Goal: Information Seeking & Learning: Stay updated

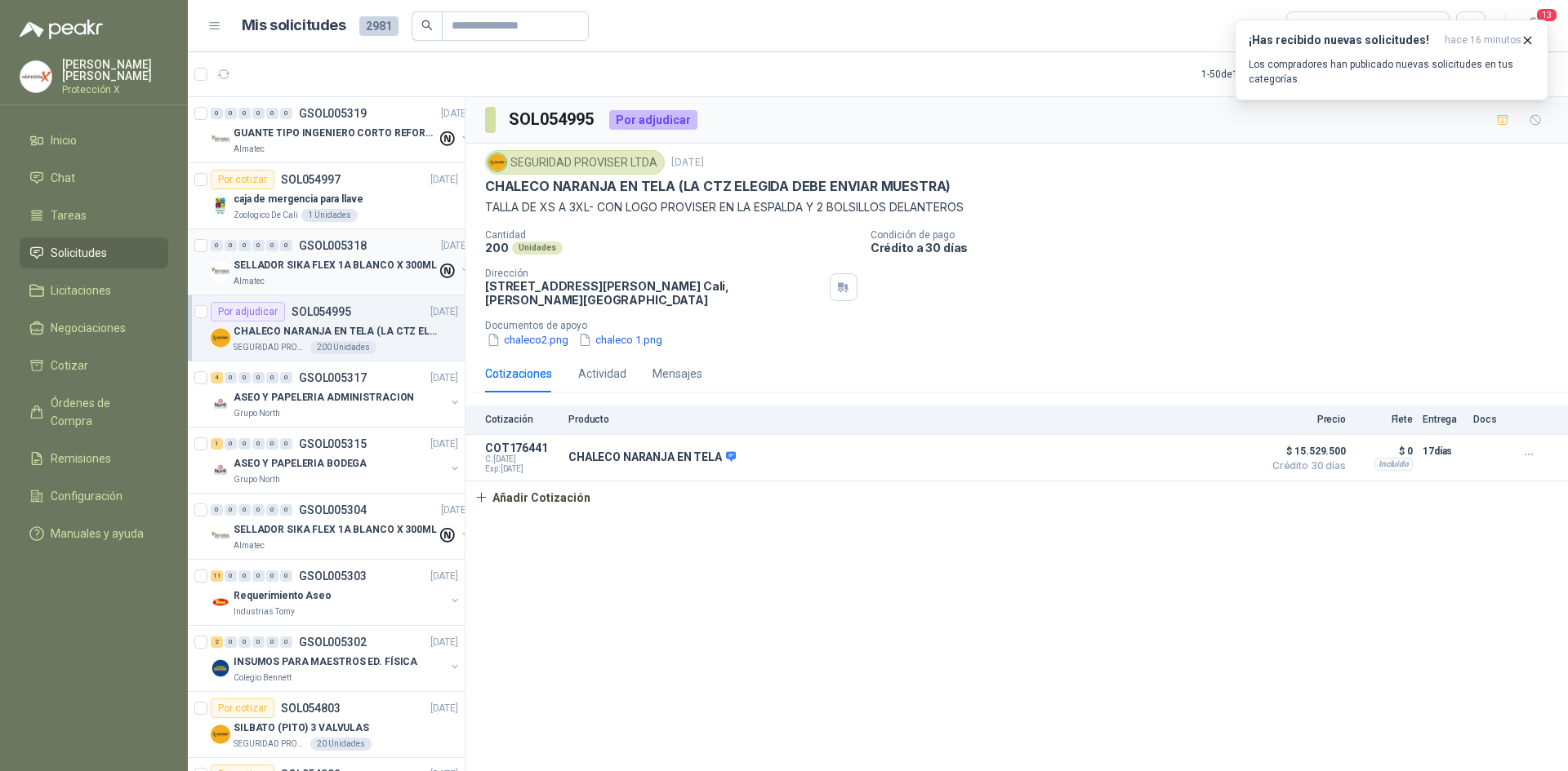
click at [368, 254] on div "0 0 0 0 0 0 GSOL005318 [DATE]" at bounding box center [341, 246] width 261 height 19
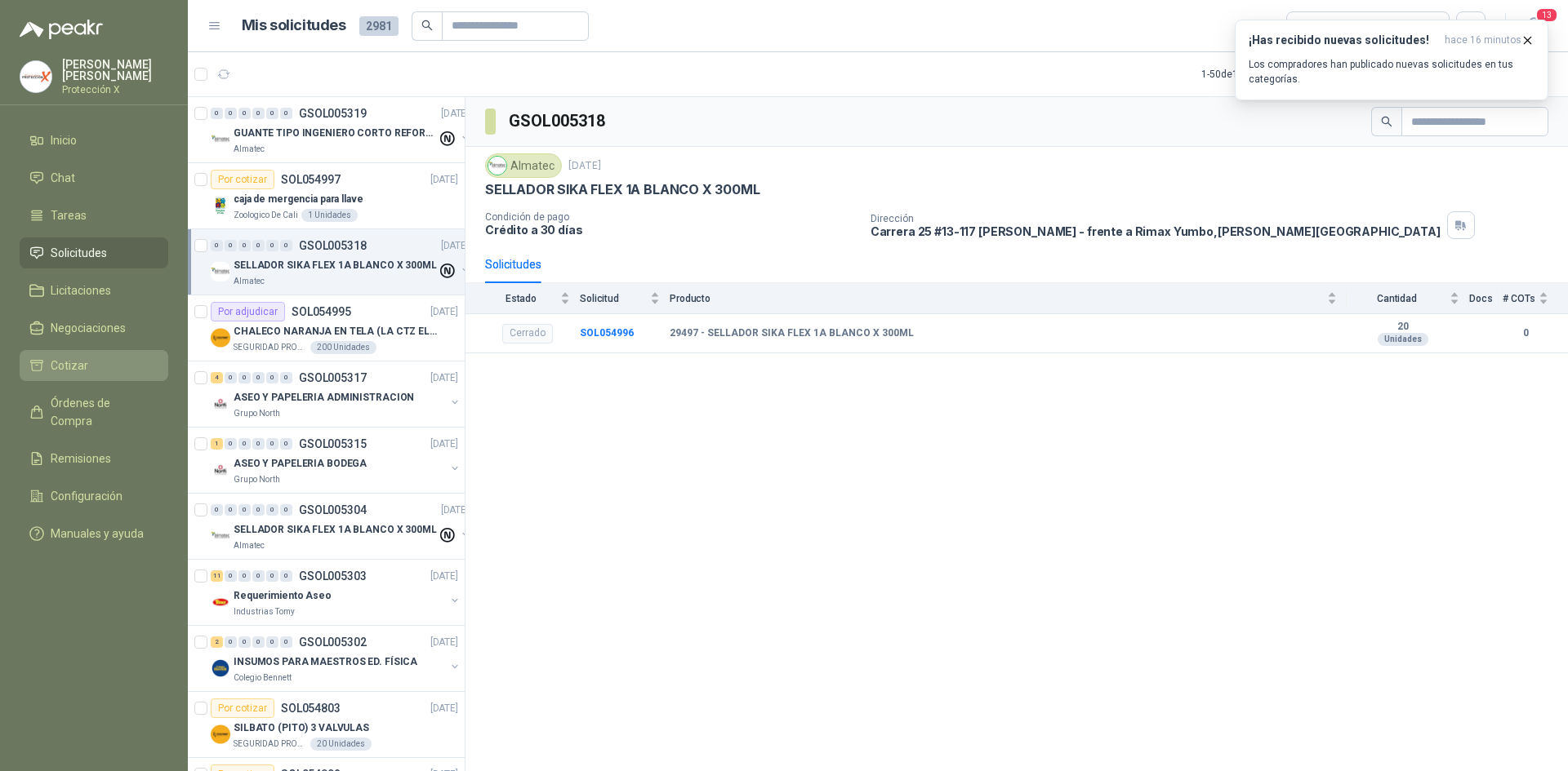
click at [108, 375] on link "Cotizar" at bounding box center [93, 366] width 149 height 31
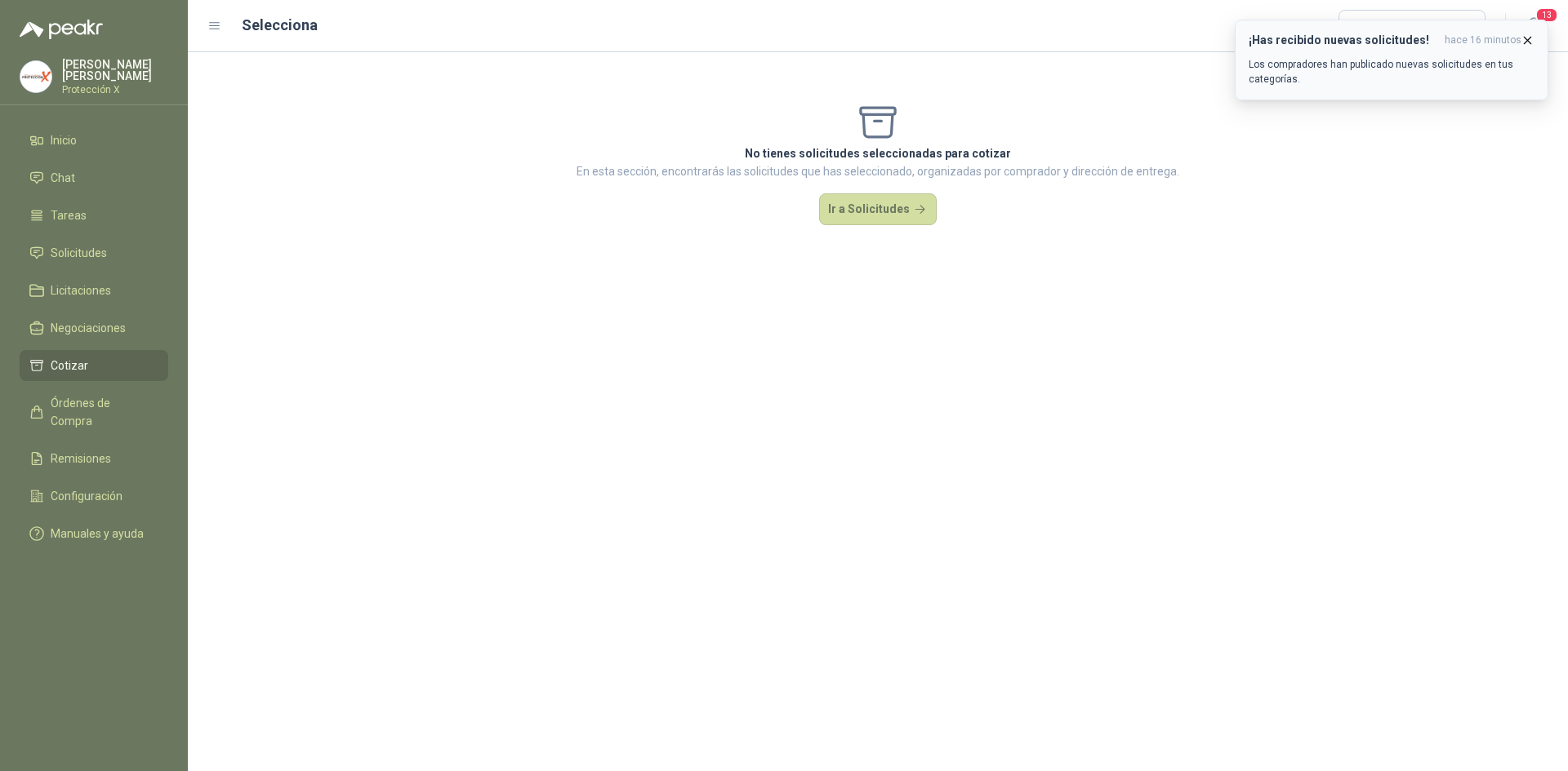
click at [1293, 59] on p "Los compradores han publicado nuevas solicitudes en tus categorías." at bounding box center [1391, 72] width 286 height 29
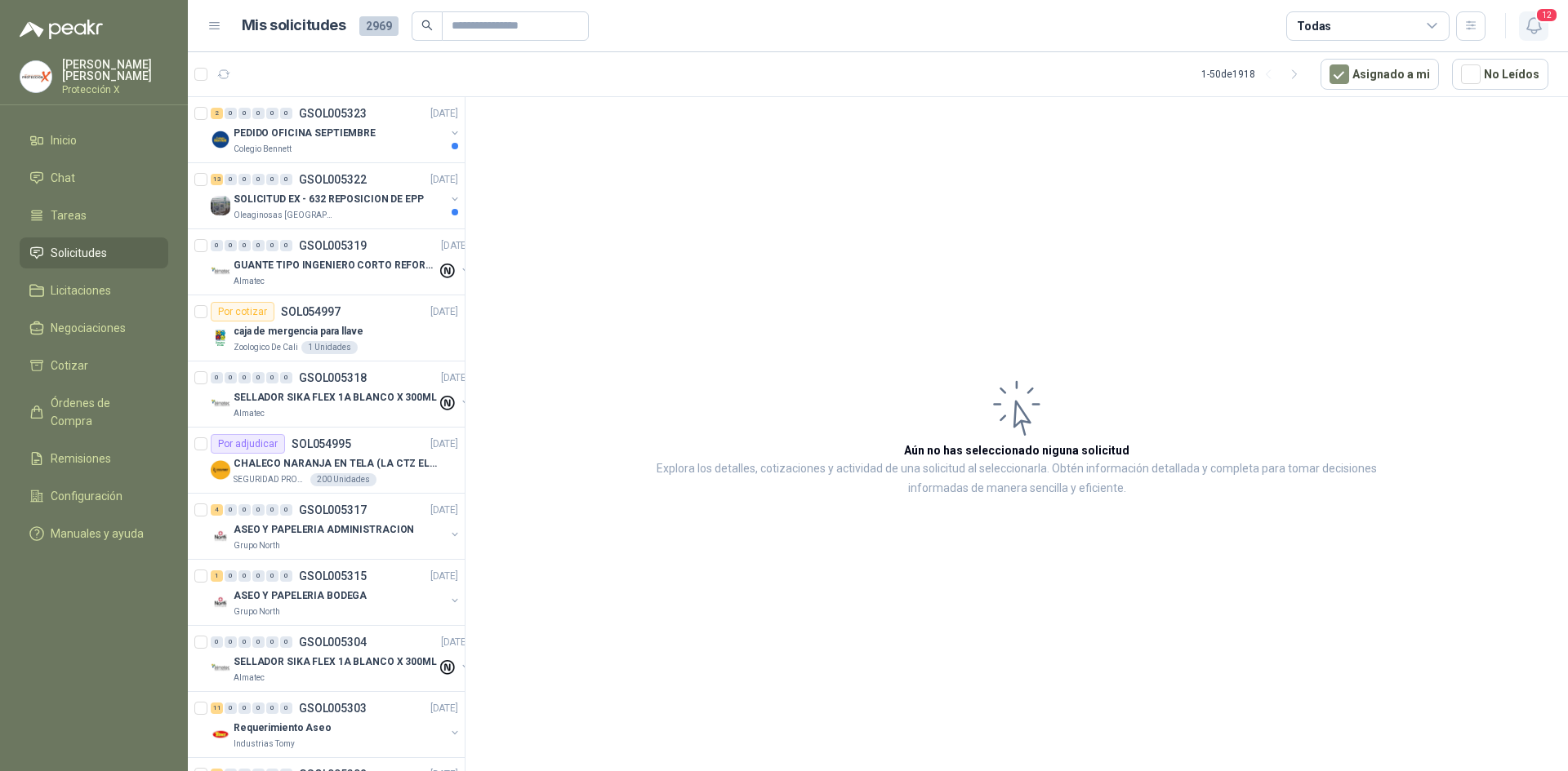
click at [1520, 32] on button "12" at bounding box center [1534, 26] width 29 height 29
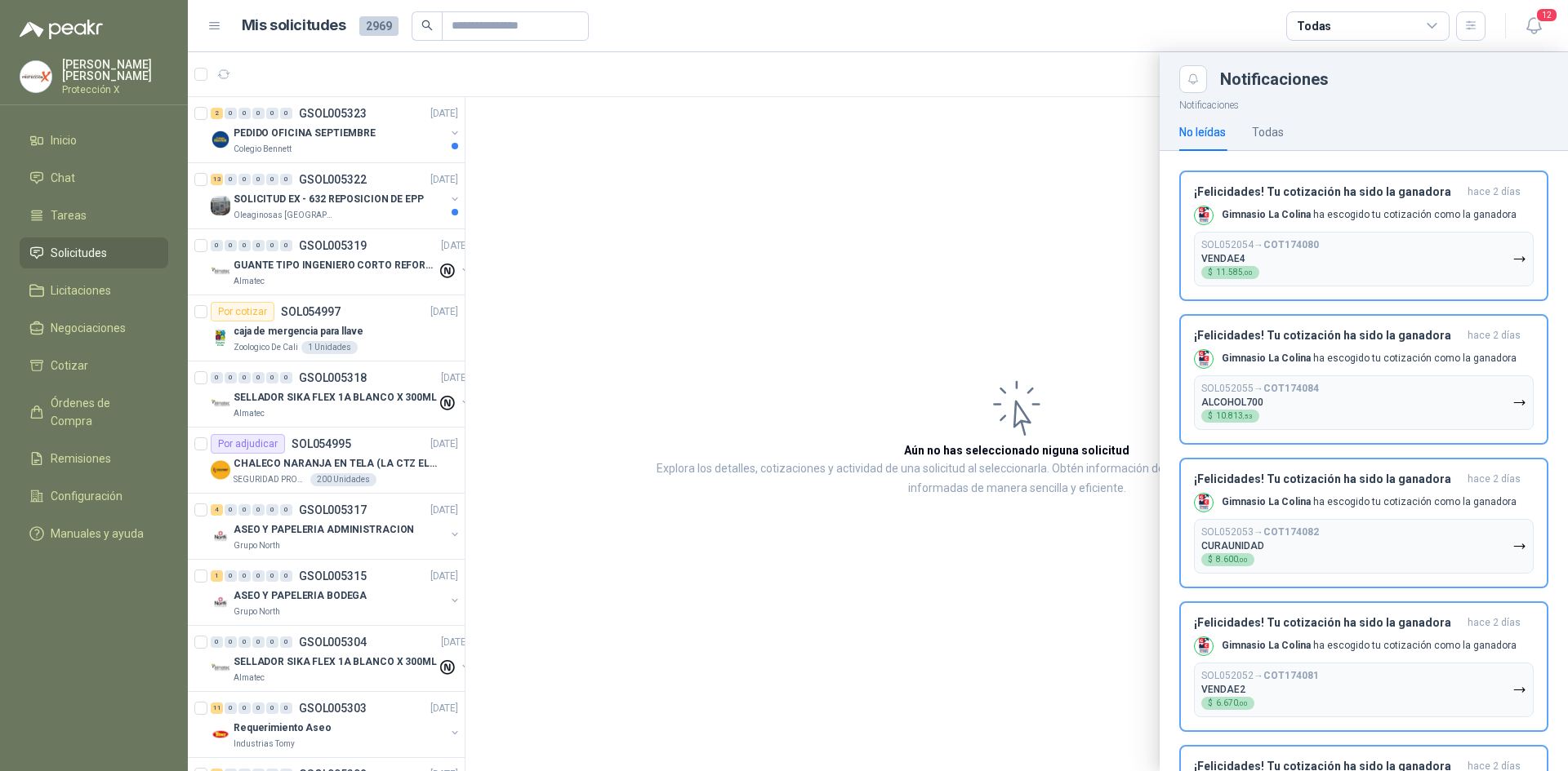
click at [239, 211] on div at bounding box center [877, 412] width 1381 height 720
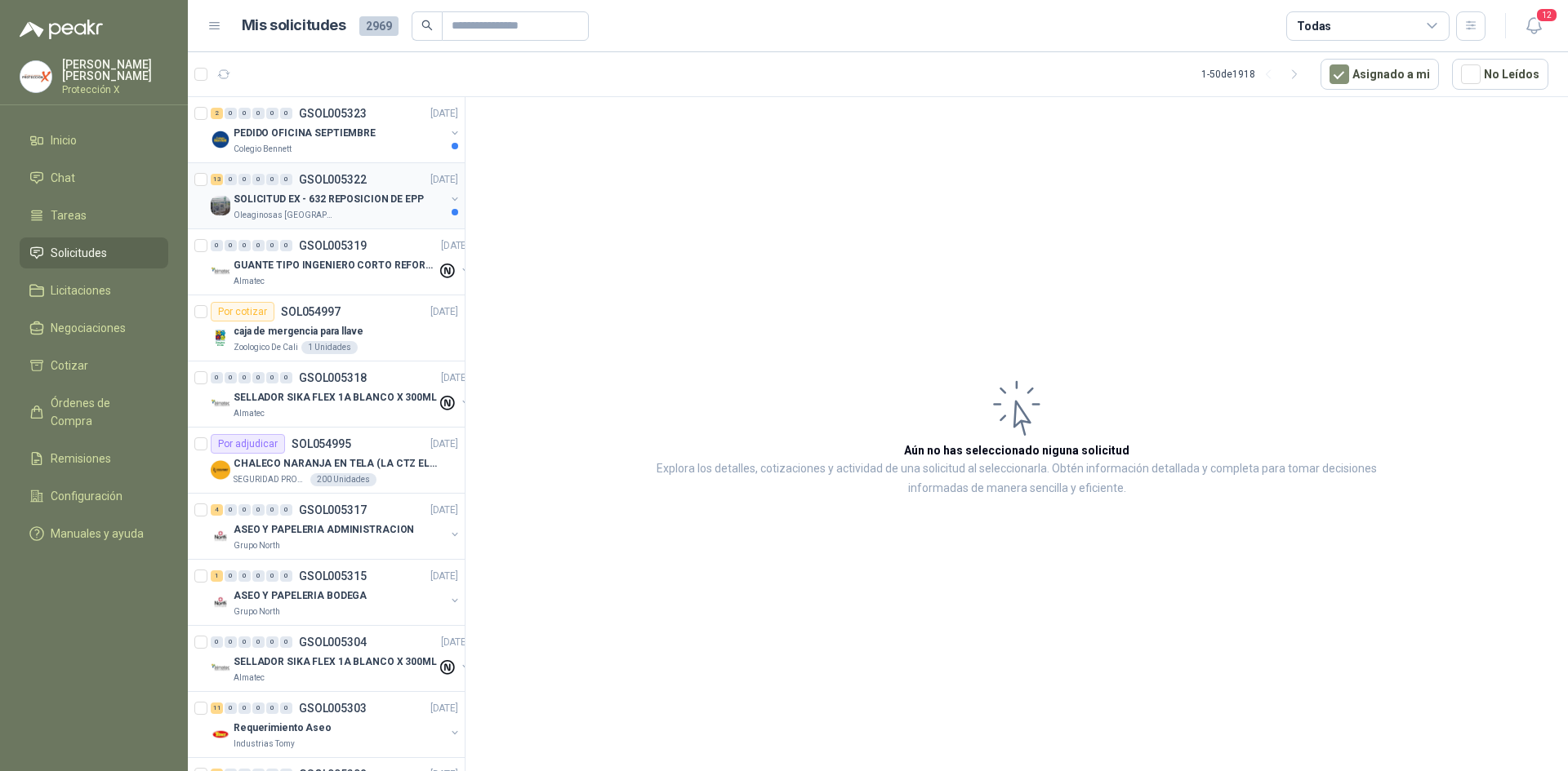
click at [280, 211] on p "Oleaginosas [GEOGRAPHIC_DATA][PERSON_NAME]" at bounding box center [285, 215] width 103 height 13
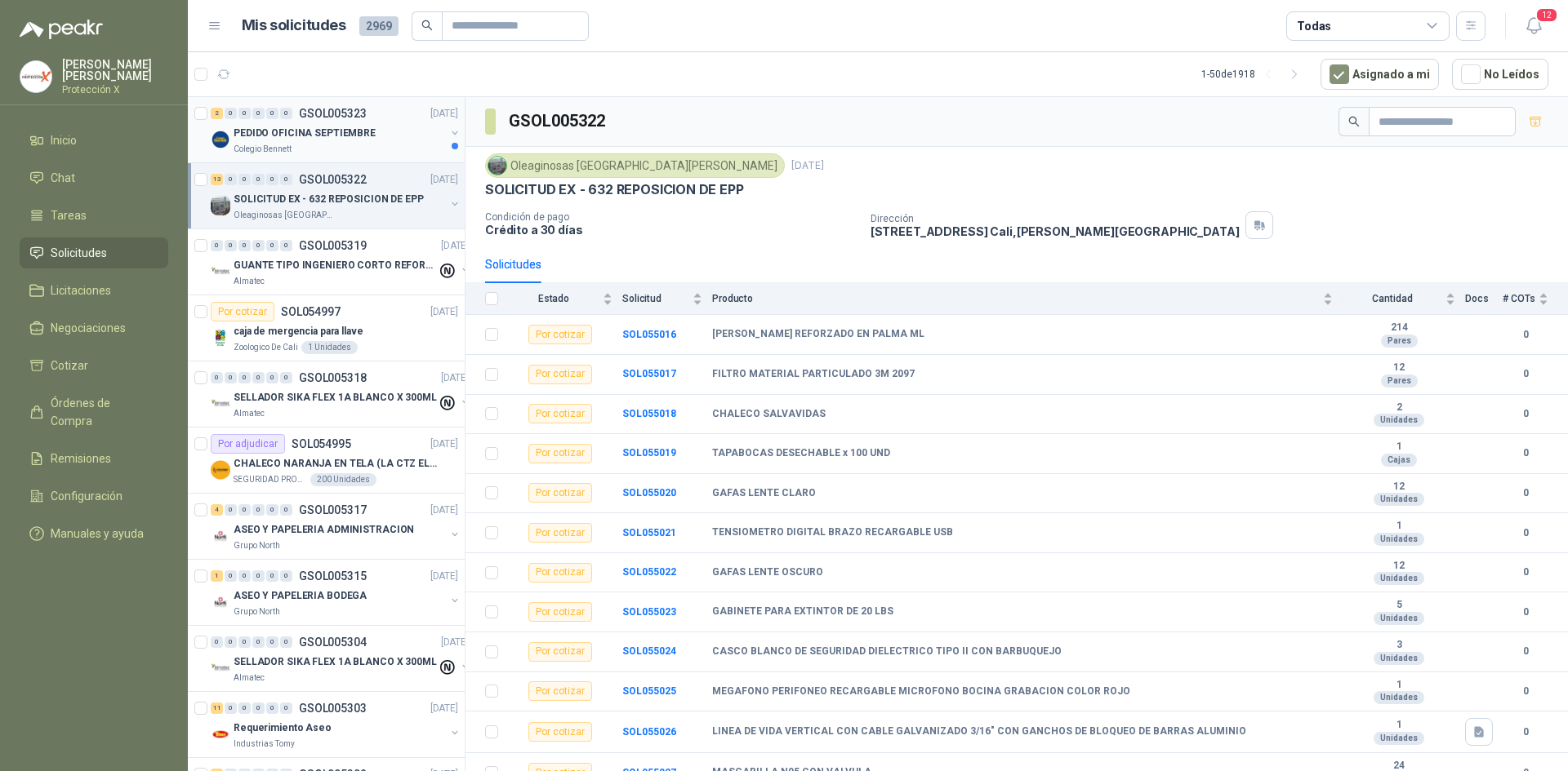
click at [350, 128] on p "PEDIDO OFICINA SEPTIEMBRE" at bounding box center [304, 133] width 142 height 16
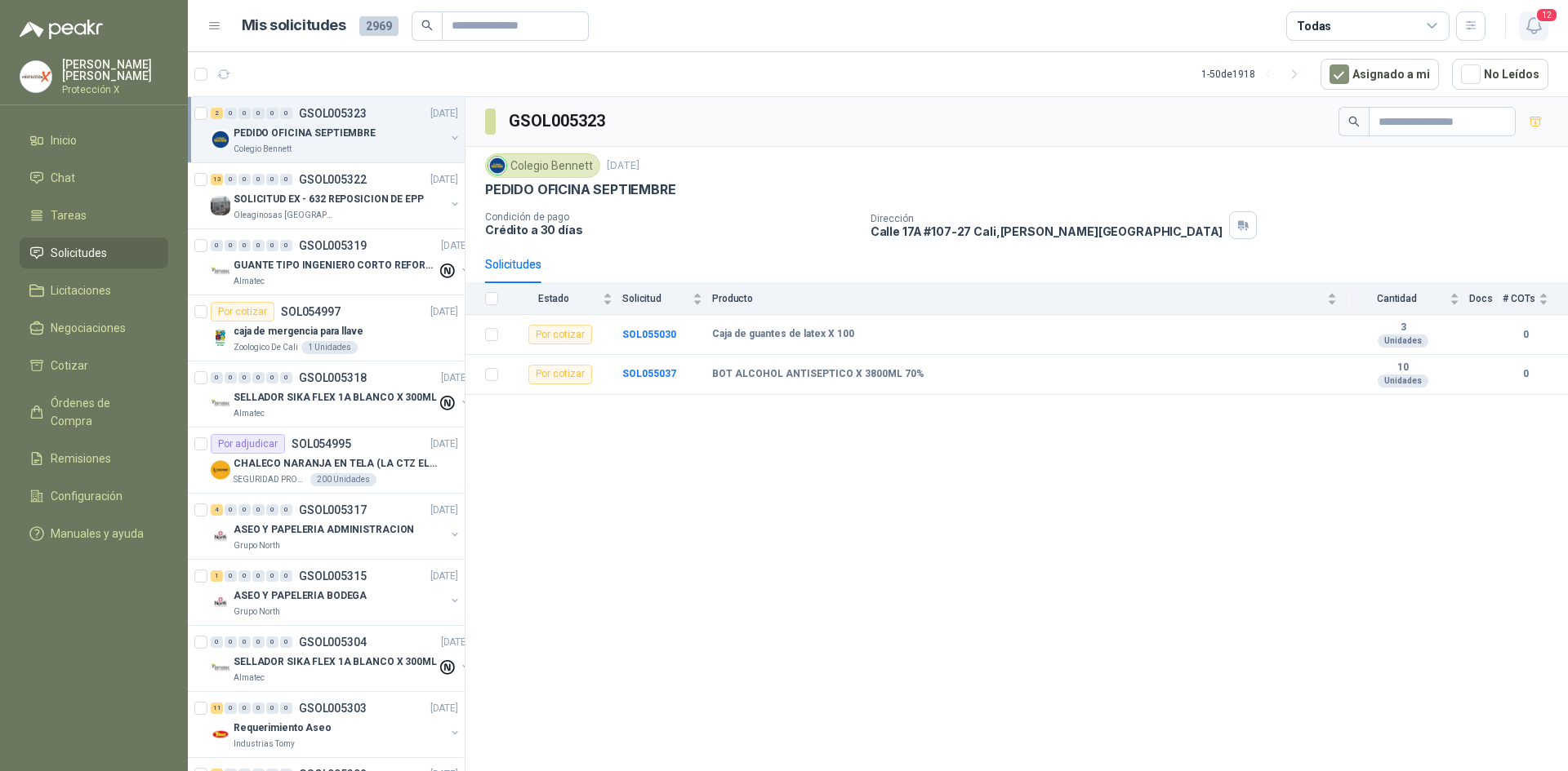
click at [1546, 13] on span "12" at bounding box center [1547, 16] width 23 height 16
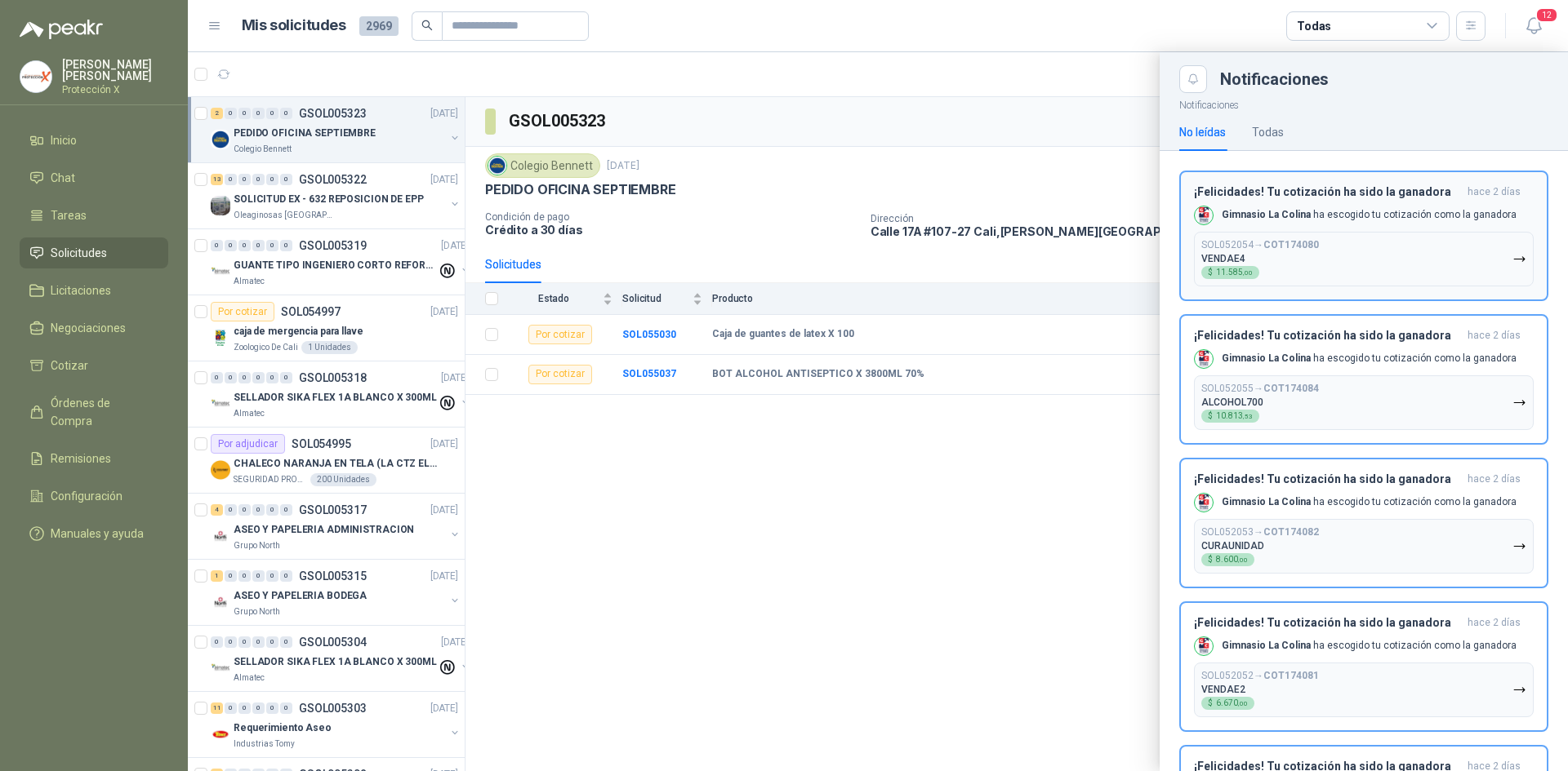
click at [1396, 207] on div "Gimnasio La Colina ha escogido tu cotización como la ganadora" at bounding box center [1355, 216] width 323 height 19
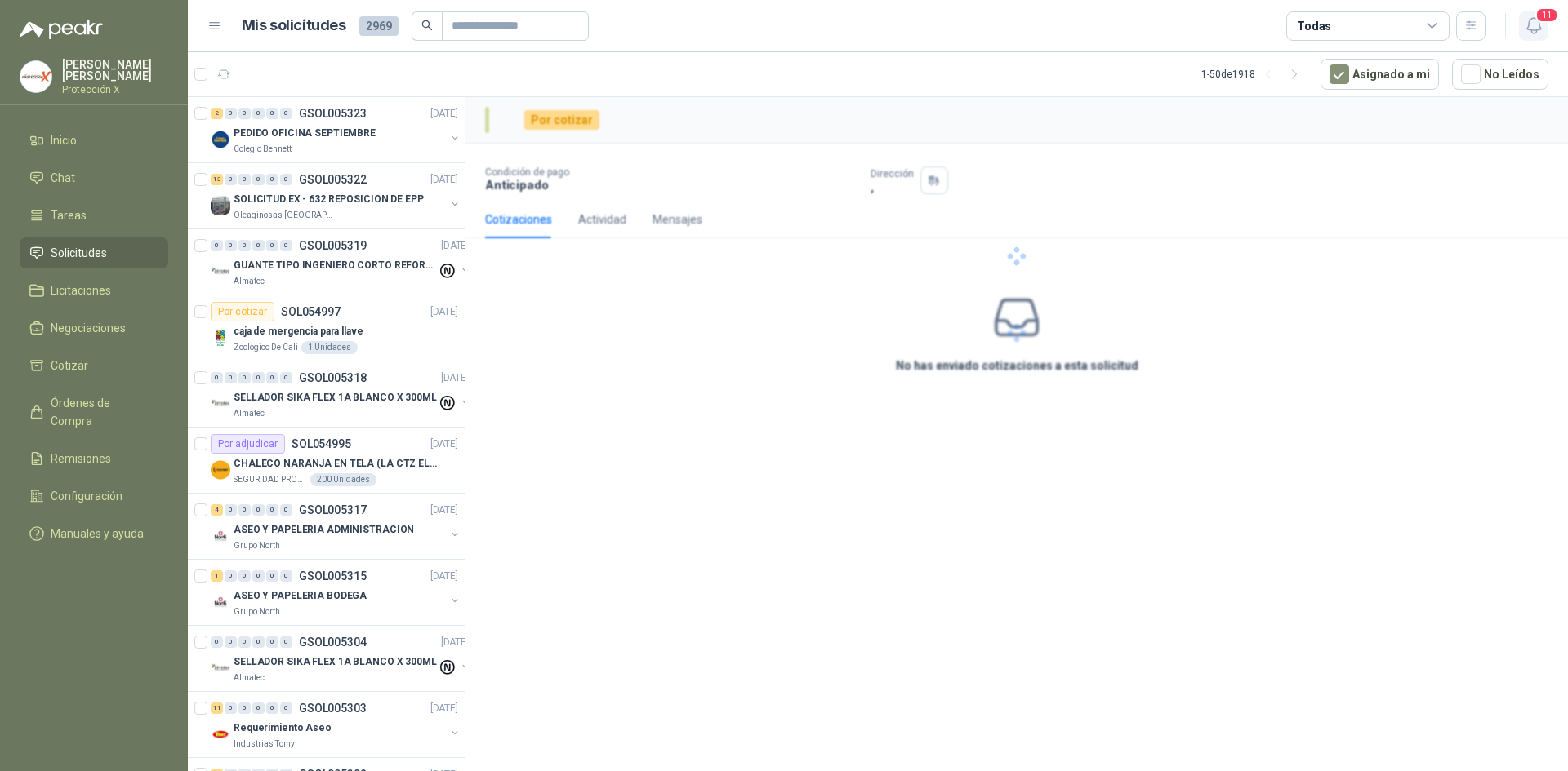
click at [1548, 21] on span "11" at bounding box center [1547, 16] width 23 height 16
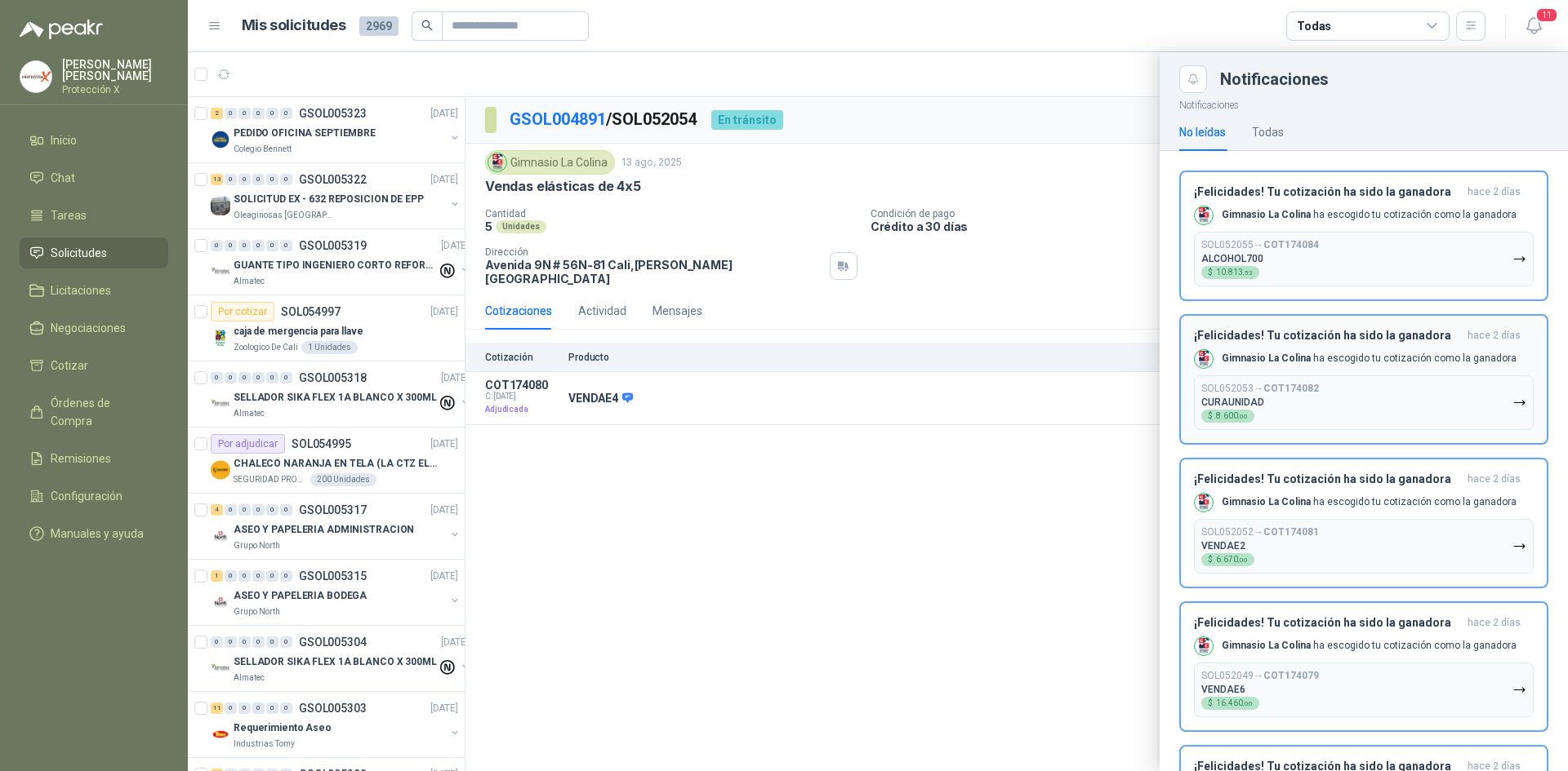
click at [1424, 218] on p "Gimnasio La Colina ha escogido tu cotización como la ganadora" at bounding box center [1369, 215] width 294 height 14
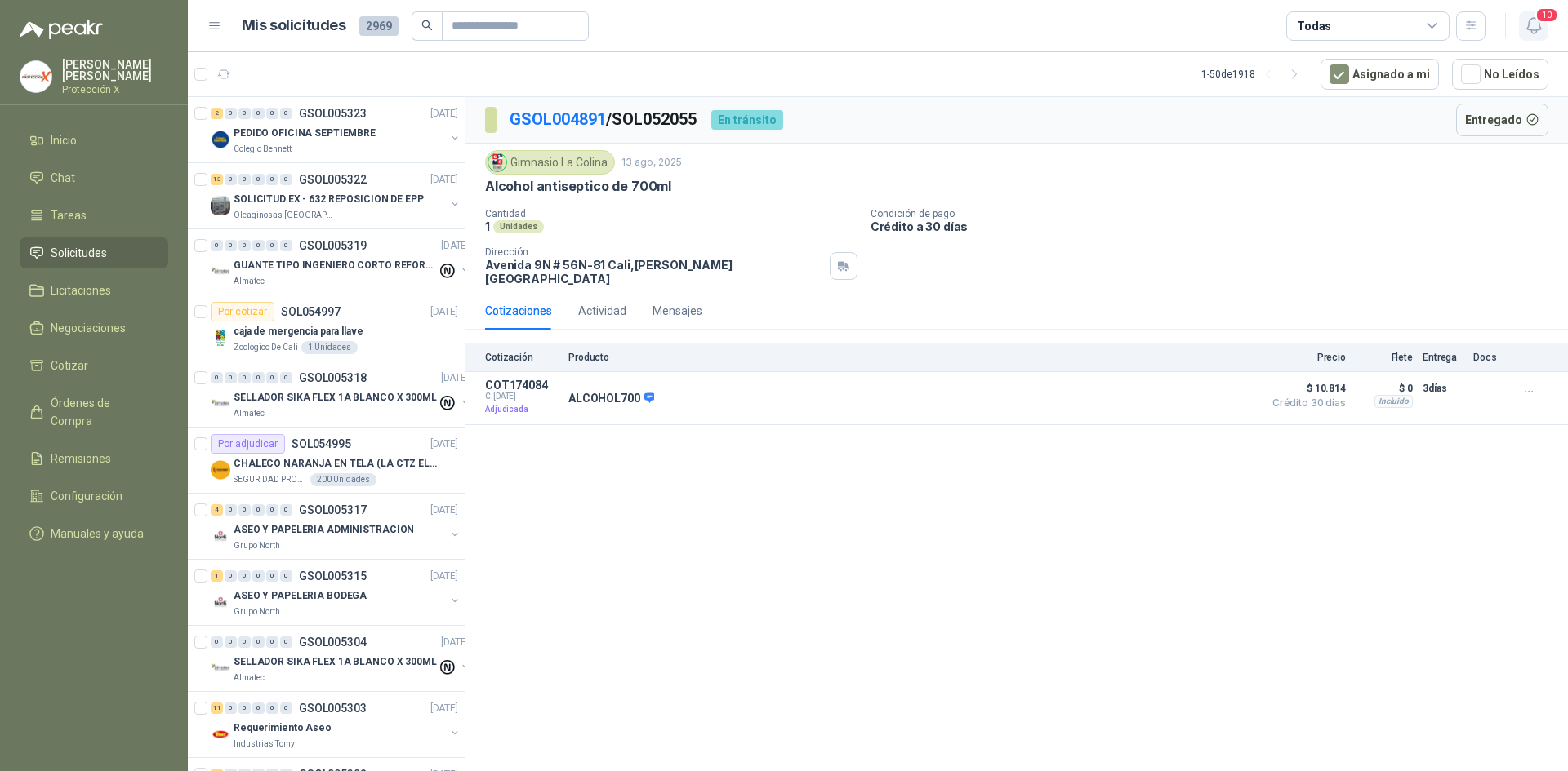
click at [1535, 13] on button "10" at bounding box center [1534, 26] width 29 height 29
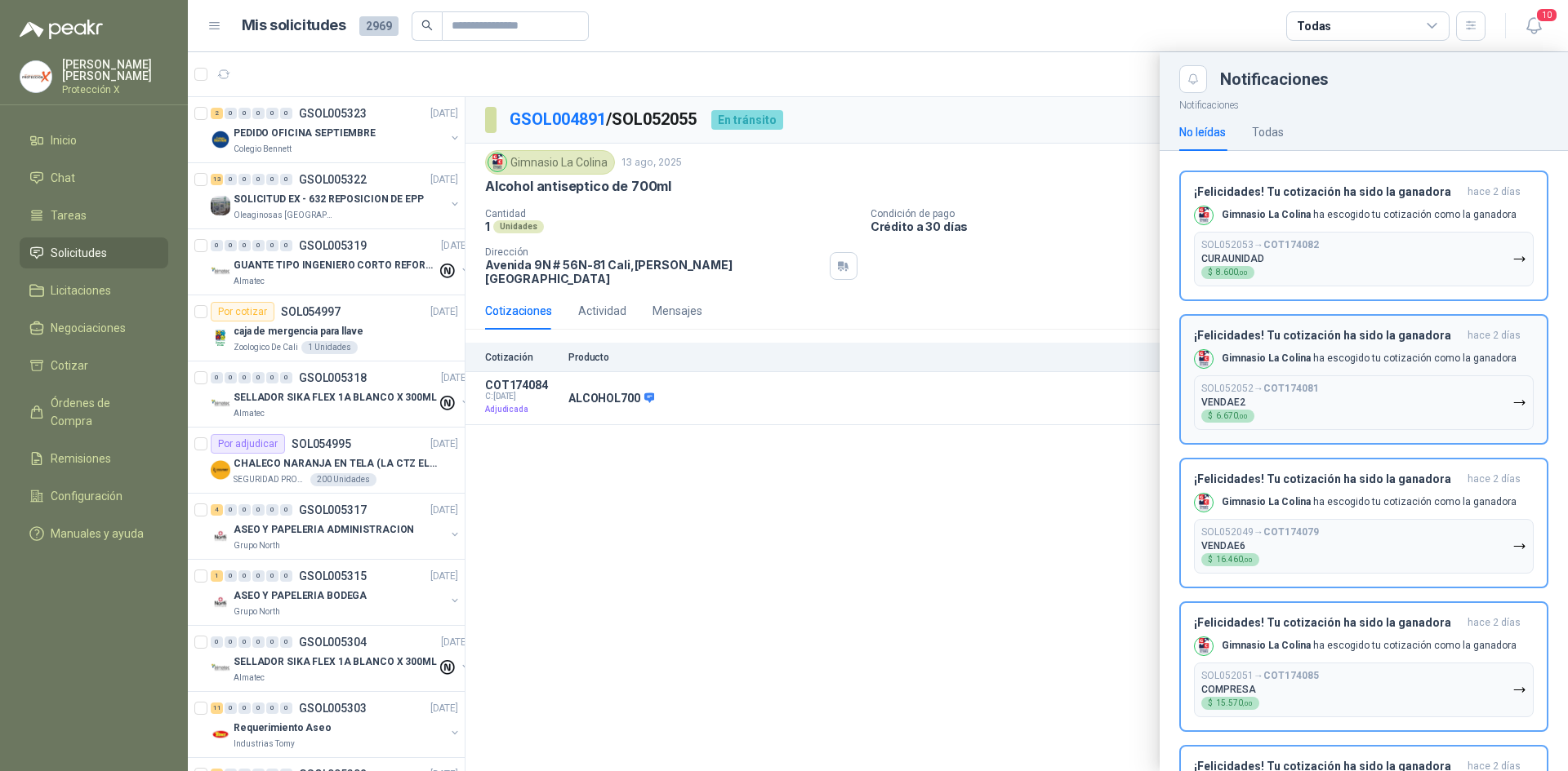
click at [1443, 204] on div "¡Felicidades! Tu cotización ha sido la ganadora [DATE] Gimnasio La Colina ha es…" at bounding box center [1364, 236] width 340 height 101
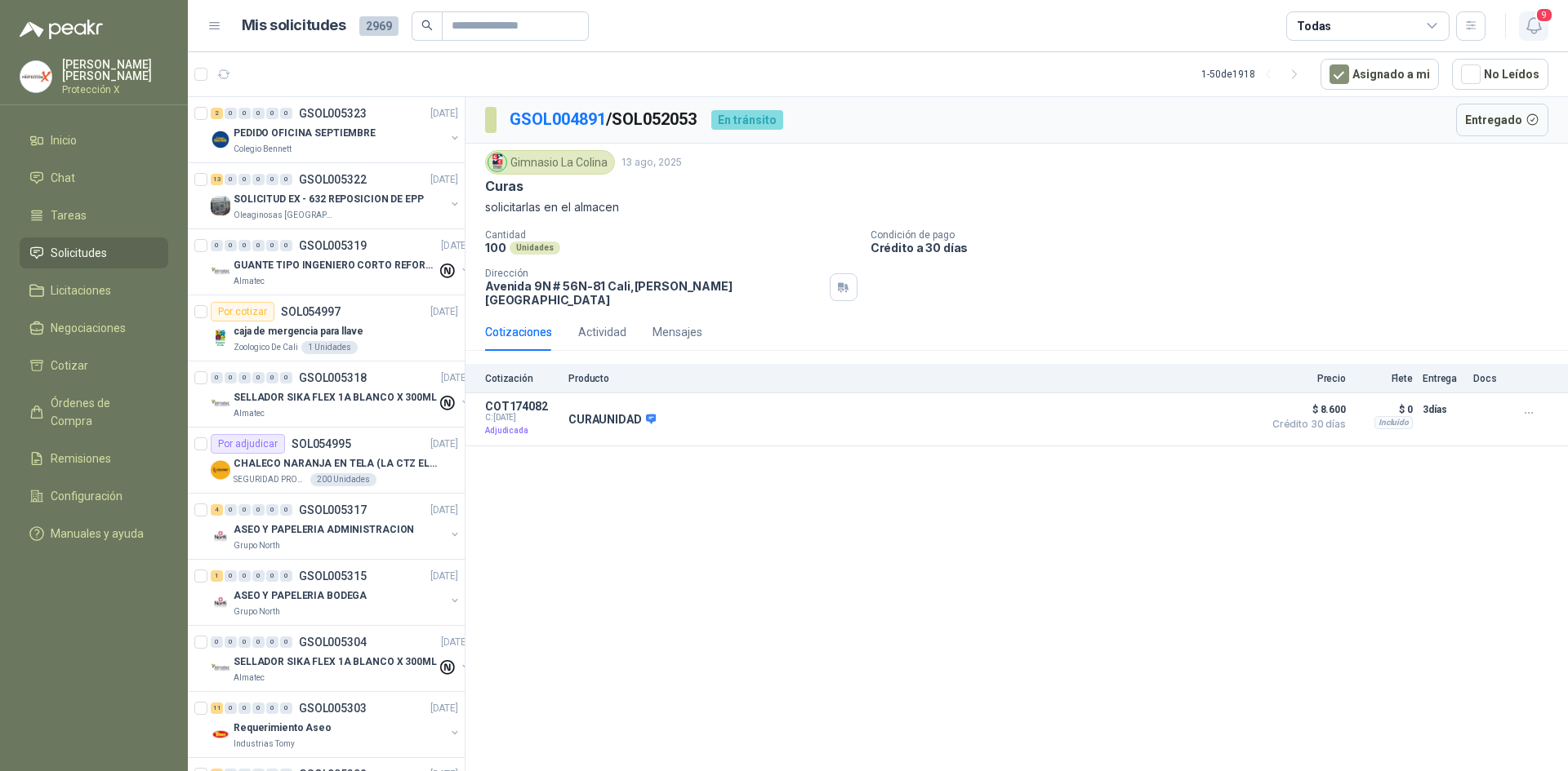
click at [1535, 25] on icon "button" at bounding box center [1534, 25] width 20 height 20
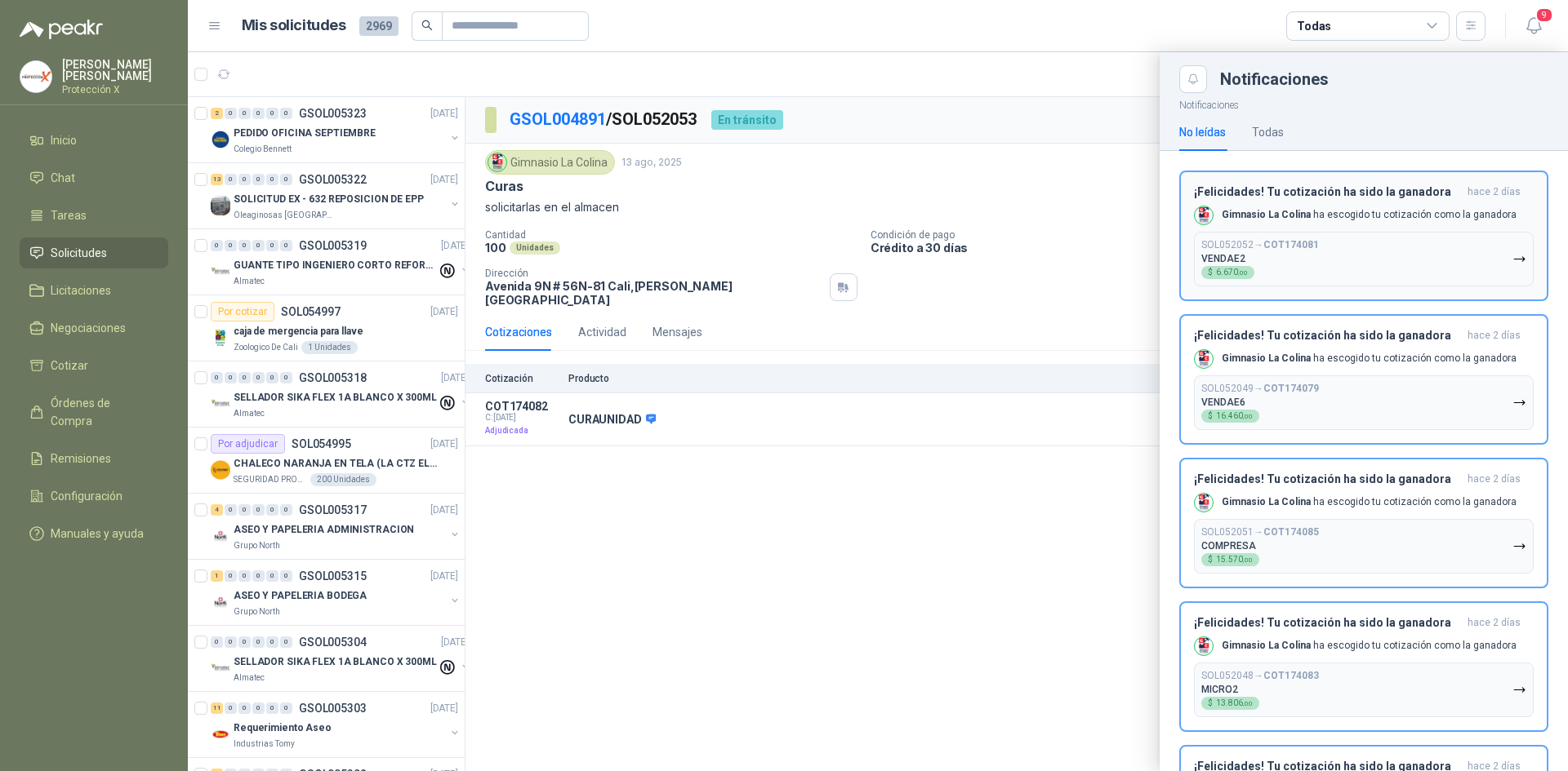
click at [1437, 237] on button "SOL052052 → COT174081 VENDAE2 $ 6.670 ,00" at bounding box center [1364, 259] width 340 height 54
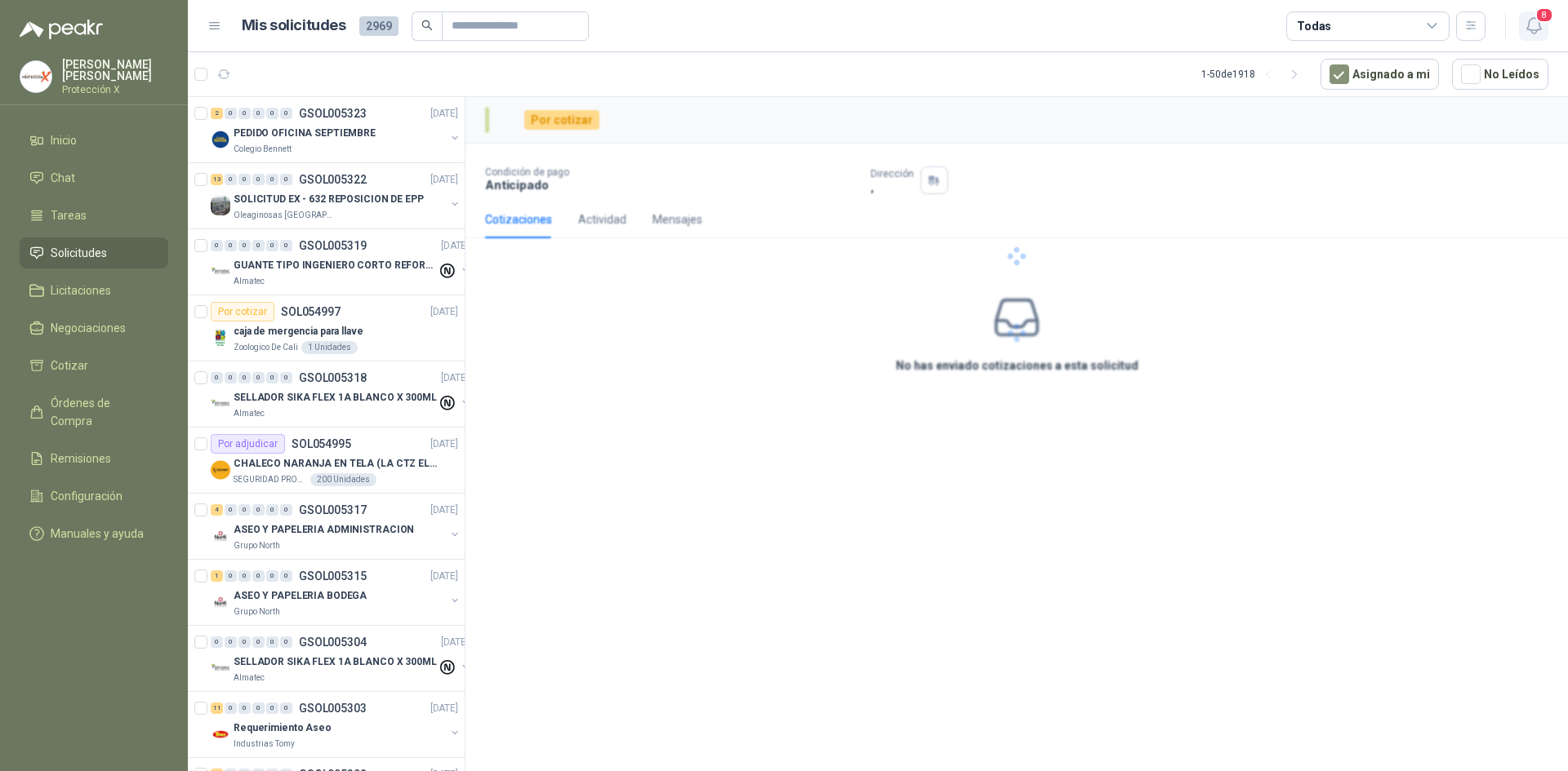
click at [1540, 23] on span "8" at bounding box center [1544, 16] width 17 height 16
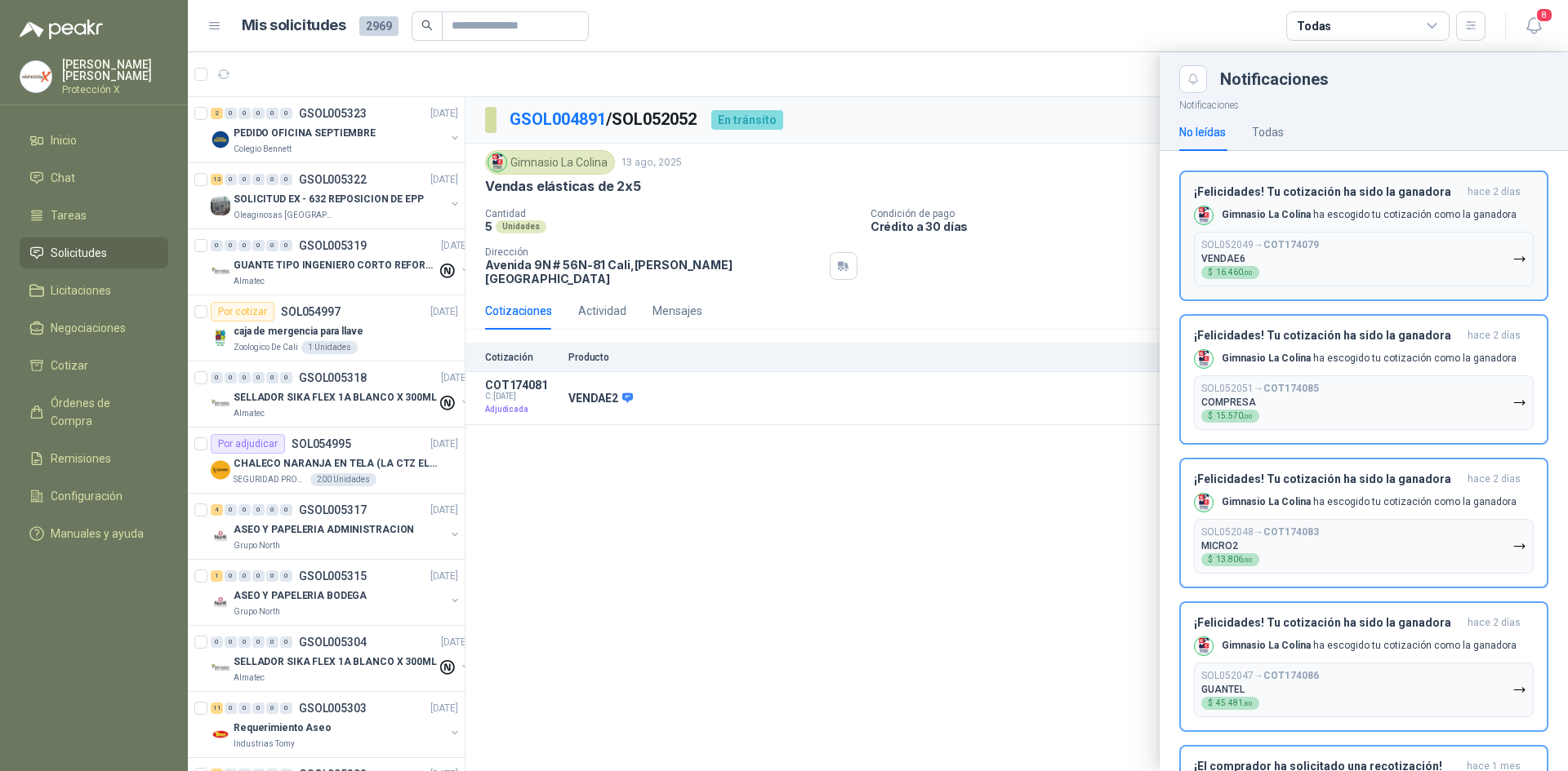
click at [1443, 186] on h3 "¡Felicidades! Tu cotización ha sido la ganadora" at bounding box center [1327, 192] width 267 height 14
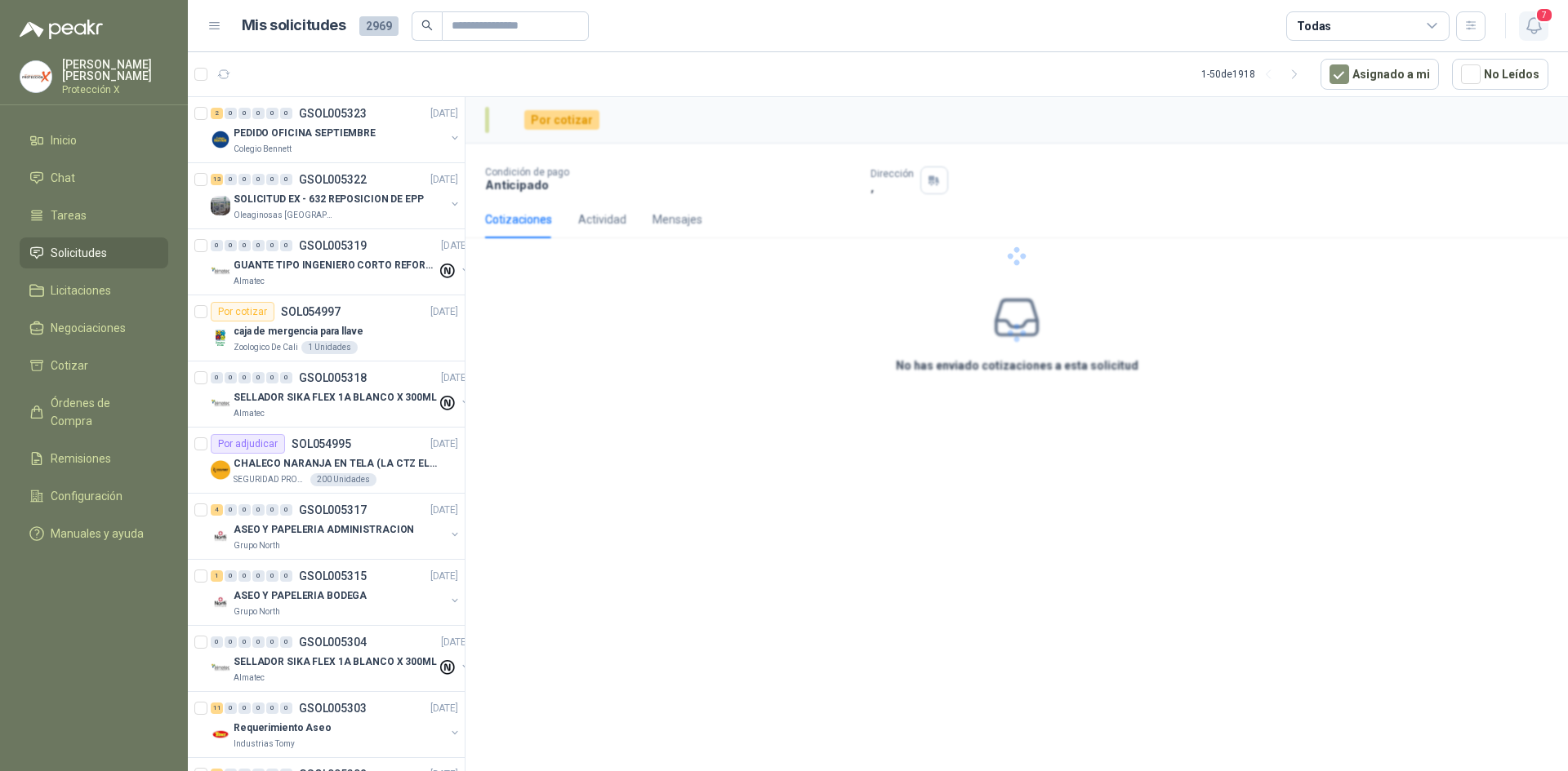
click at [1546, 25] on button "7" at bounding box center [1534, 26] width 29 height 29
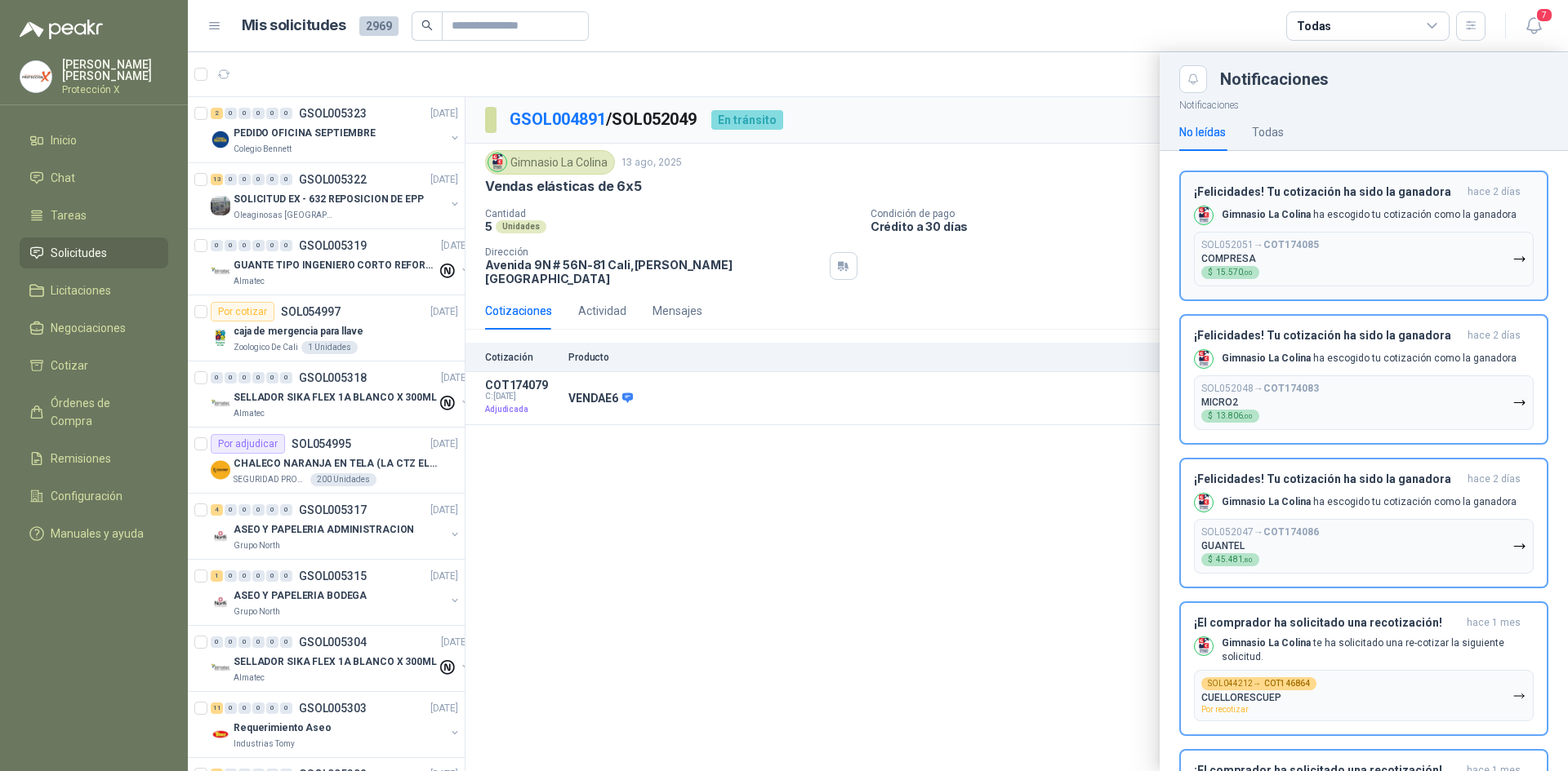
click at [1451, 207] on div "Gimnasio La Colina ha escogido tu cotización como la ganadora" at bounding box center [1355, 216] width 323 height 19
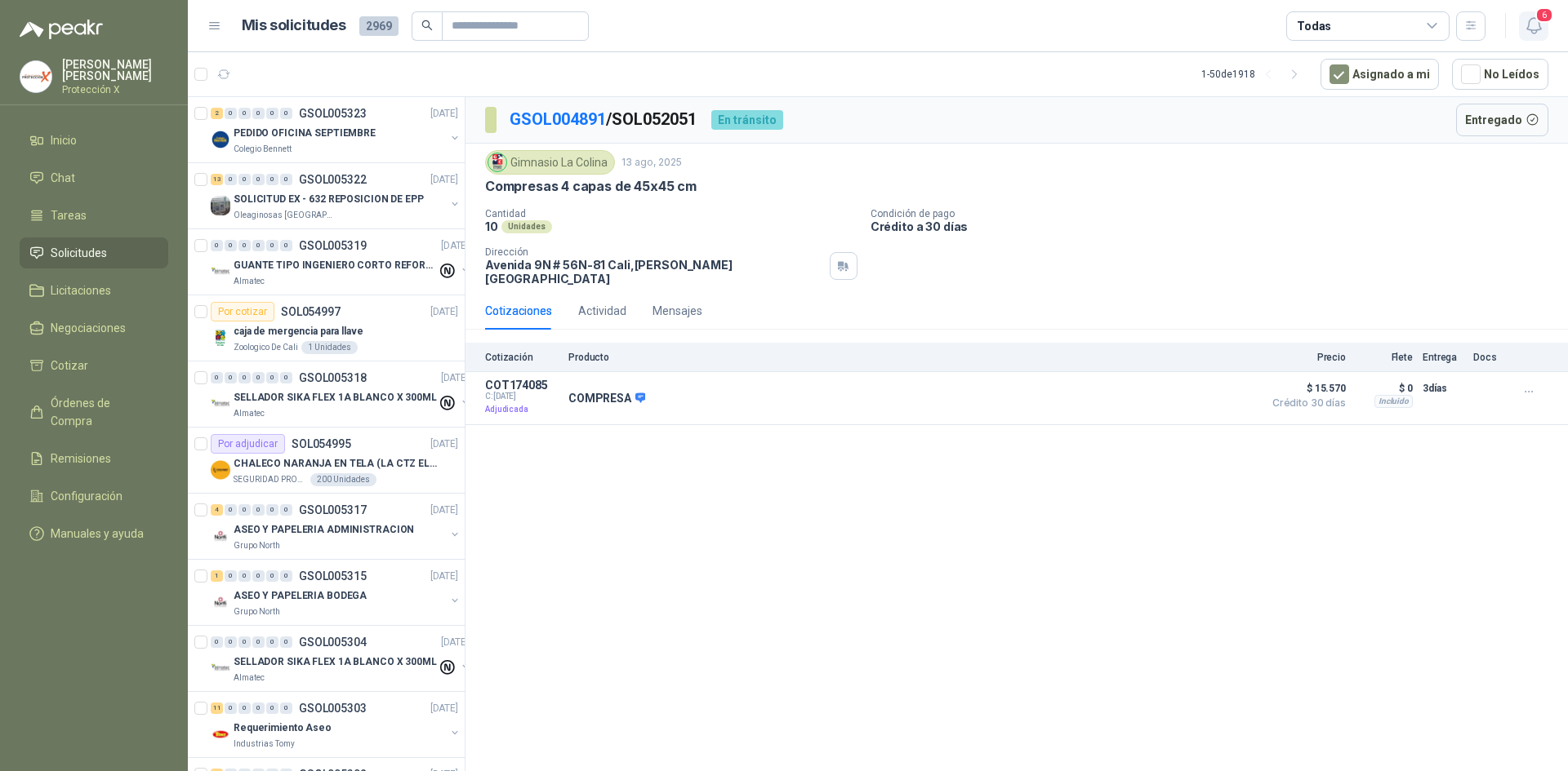
click at [1533, 28] on icon "button" at bounding box center [1534, 25] width 20 height 20
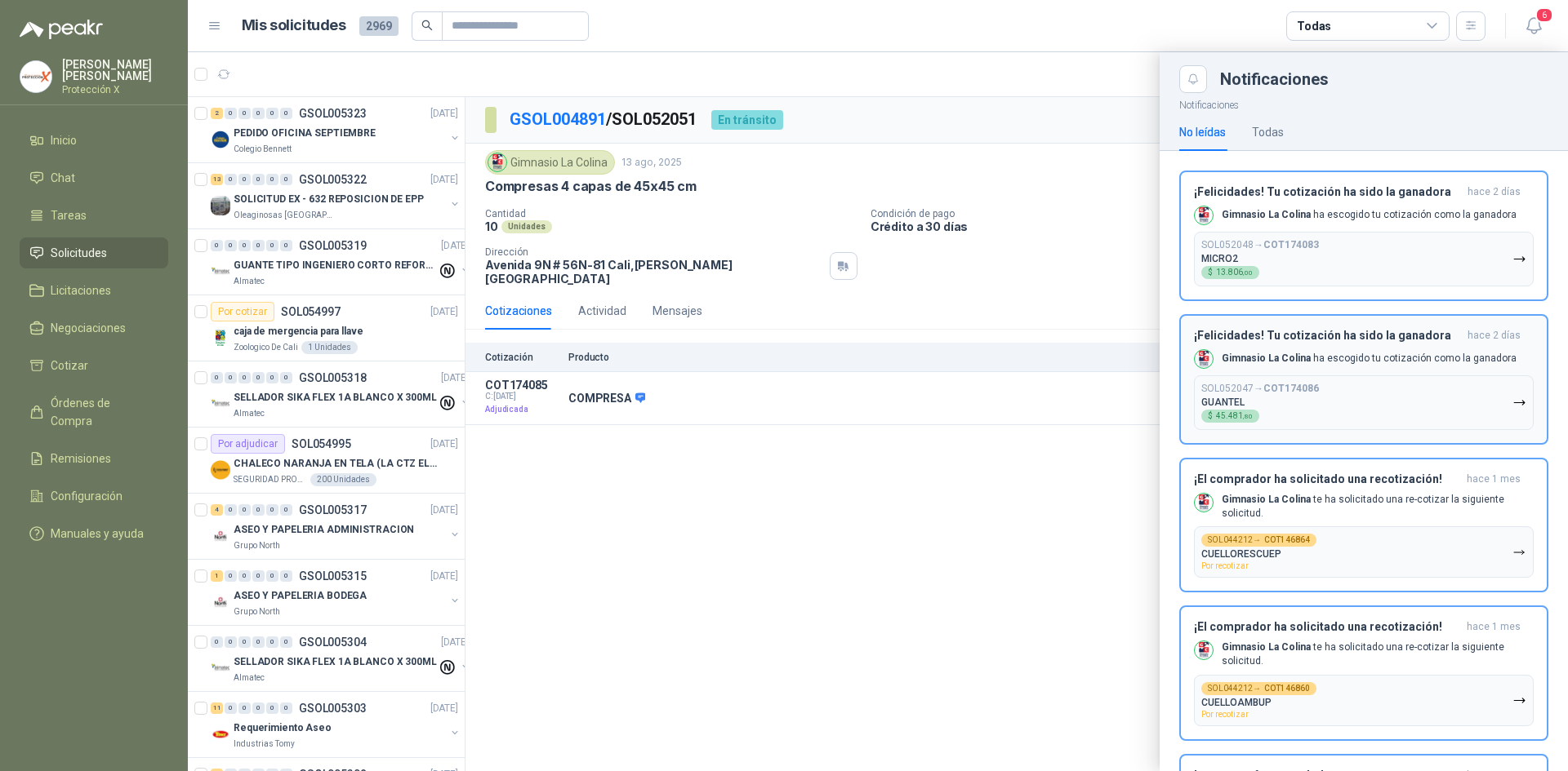
click at [1436, 210] on p "Gimnasio La Colina ha escogido tu cotización como la ganadora" at bounding box center [1369, 215] width 294 height 14
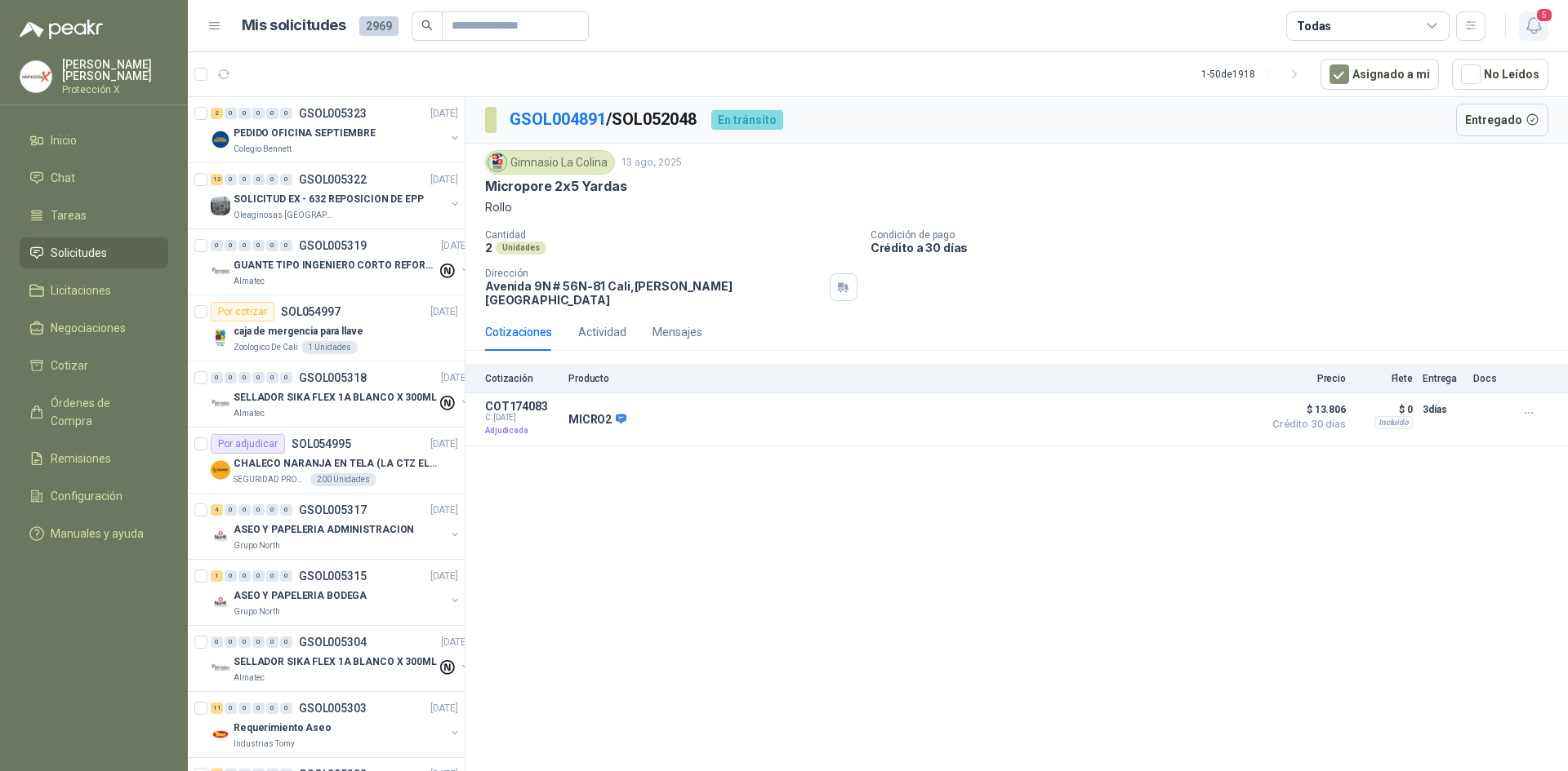
click at [1528, 27] on icon "button" at bounding box center [1533, 25] width 14 height 16
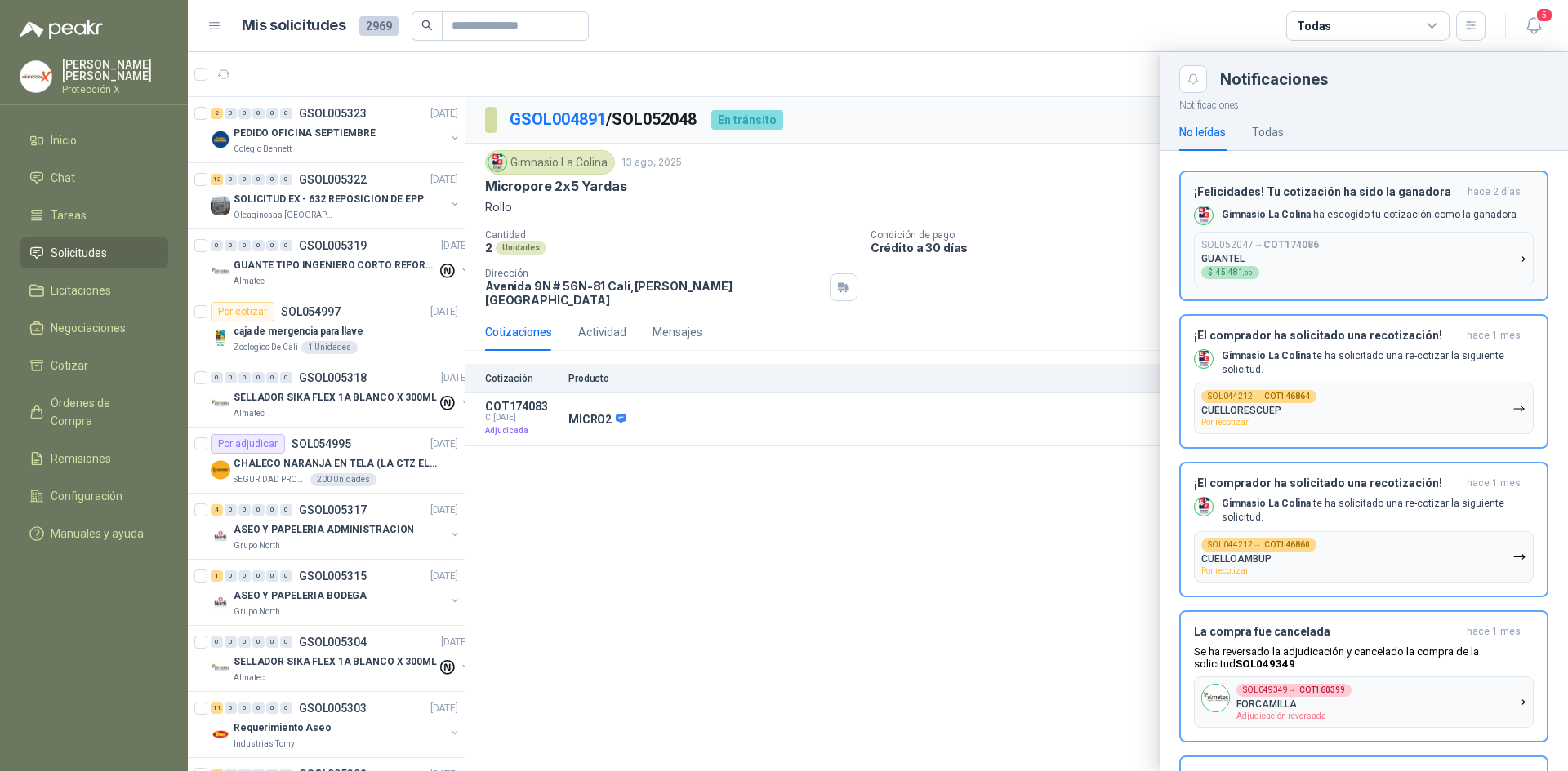
click at [1312, 241] on b "COT174086" at bounding box center [1291, 245] width 55 height 12
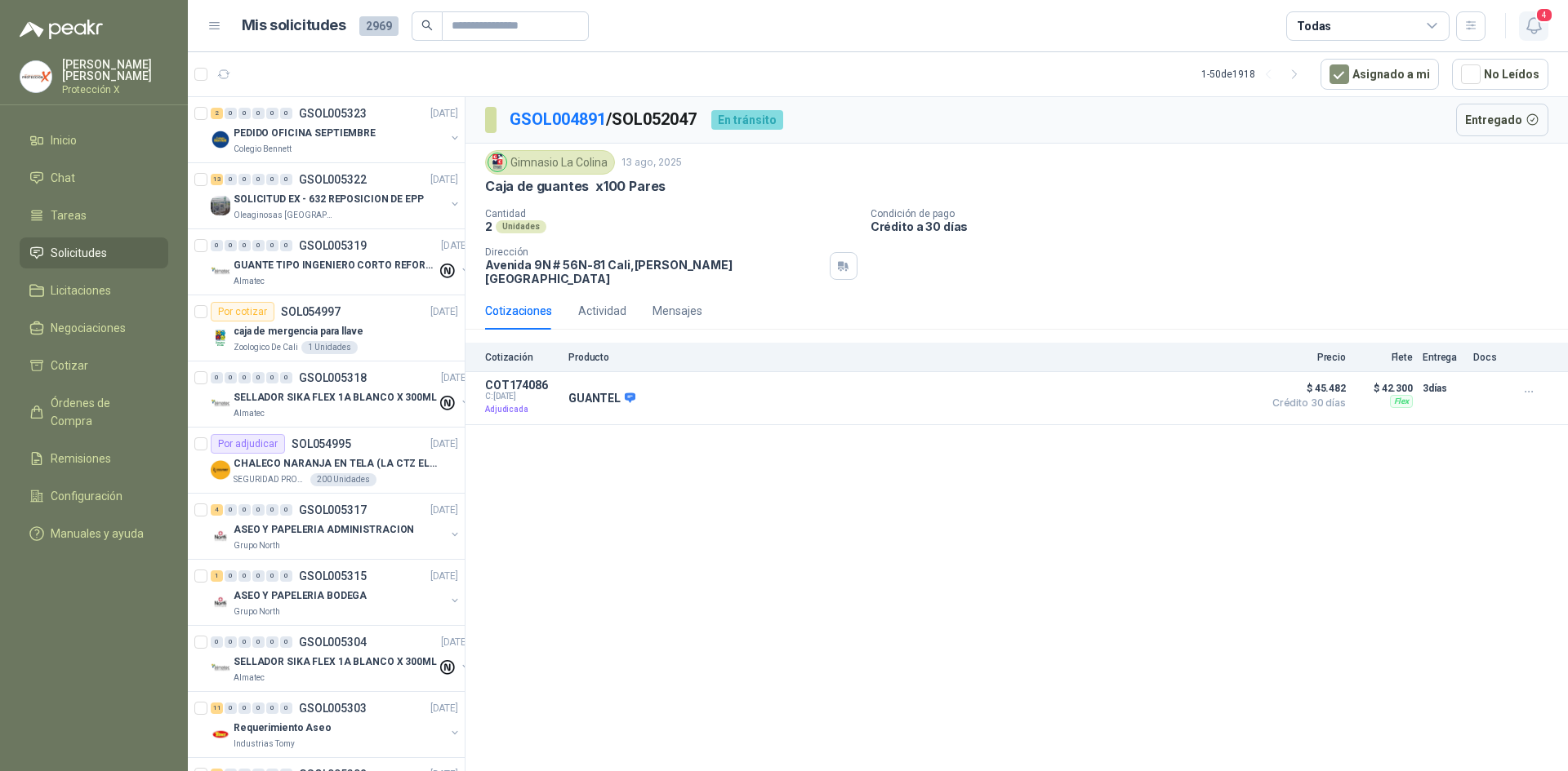
click at [1538, 25] on icon "button" at bounding box center [1534, 25] width 20 height 20
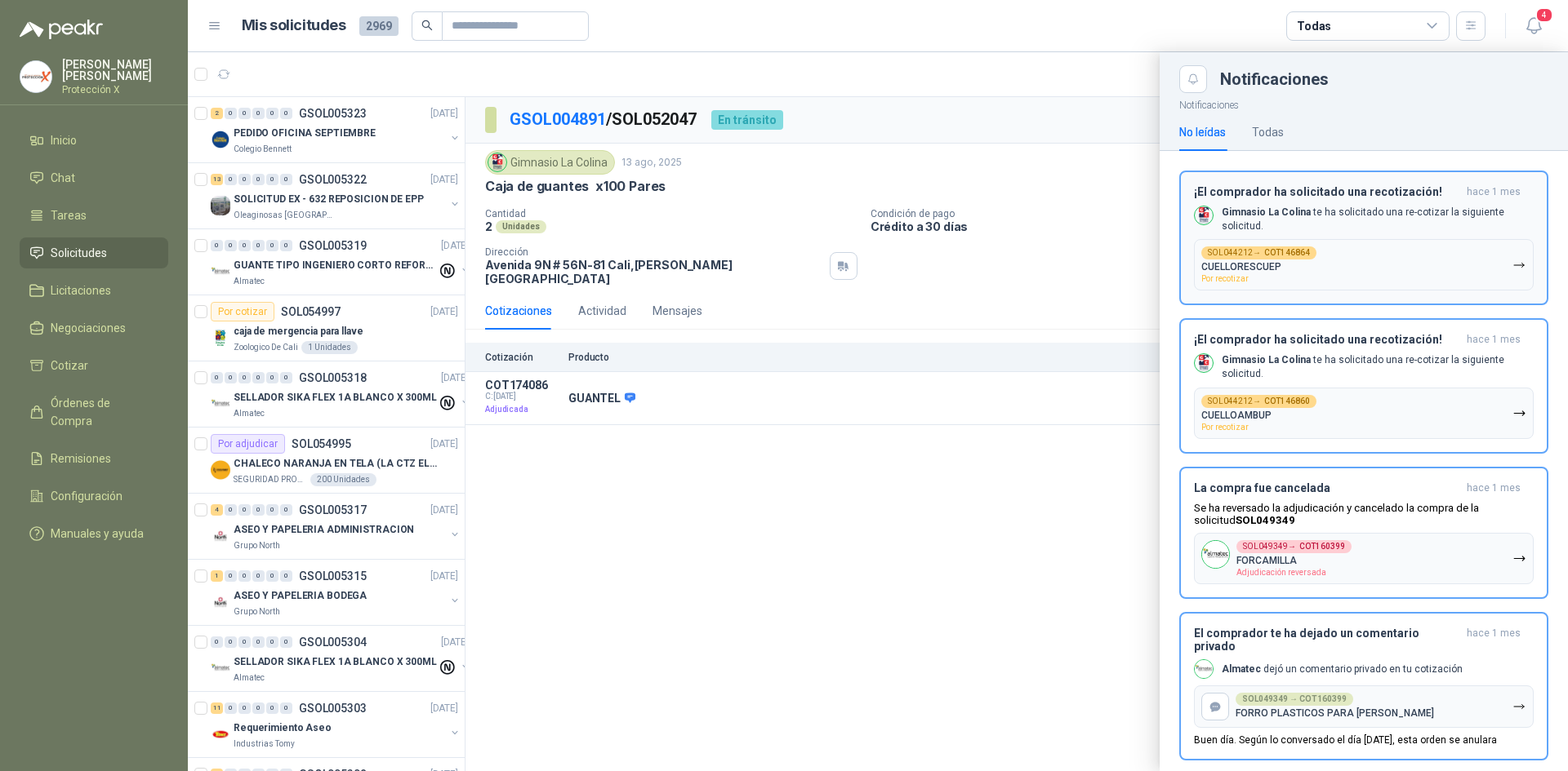
click at [1438, 228] on p "Gimnasio La Colina te ha solicitado una re-cotizar la siguiente solicitud." at bounding box center [1378, 219] width 312 height 28
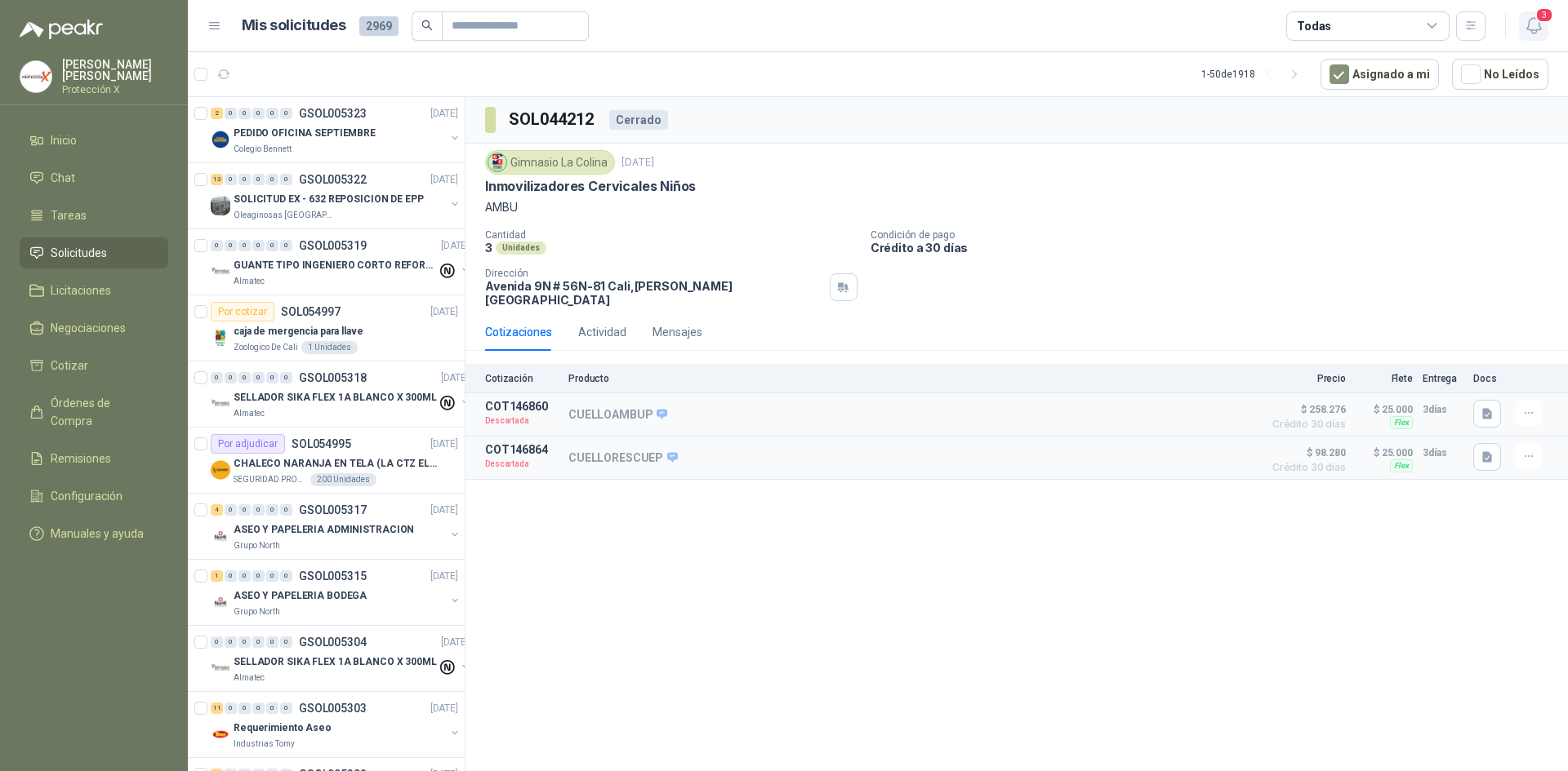
click at [1544, 31] on icon "button" at bounding box center [1534, 25] width 20 height 20
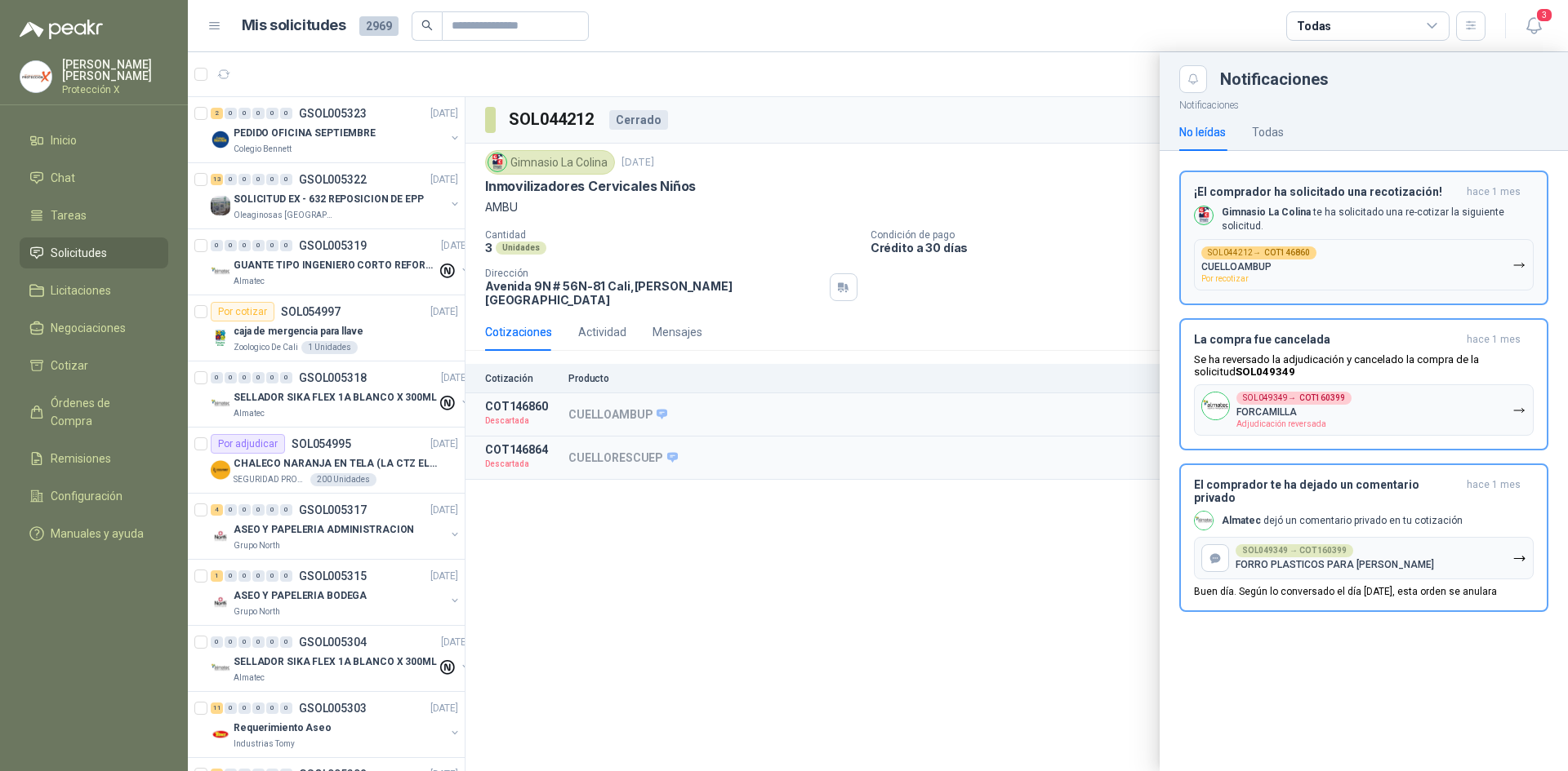
click at [1477, 191] on span "hace 1 mes" at bounding box center [1493, 192] width 53 height 14
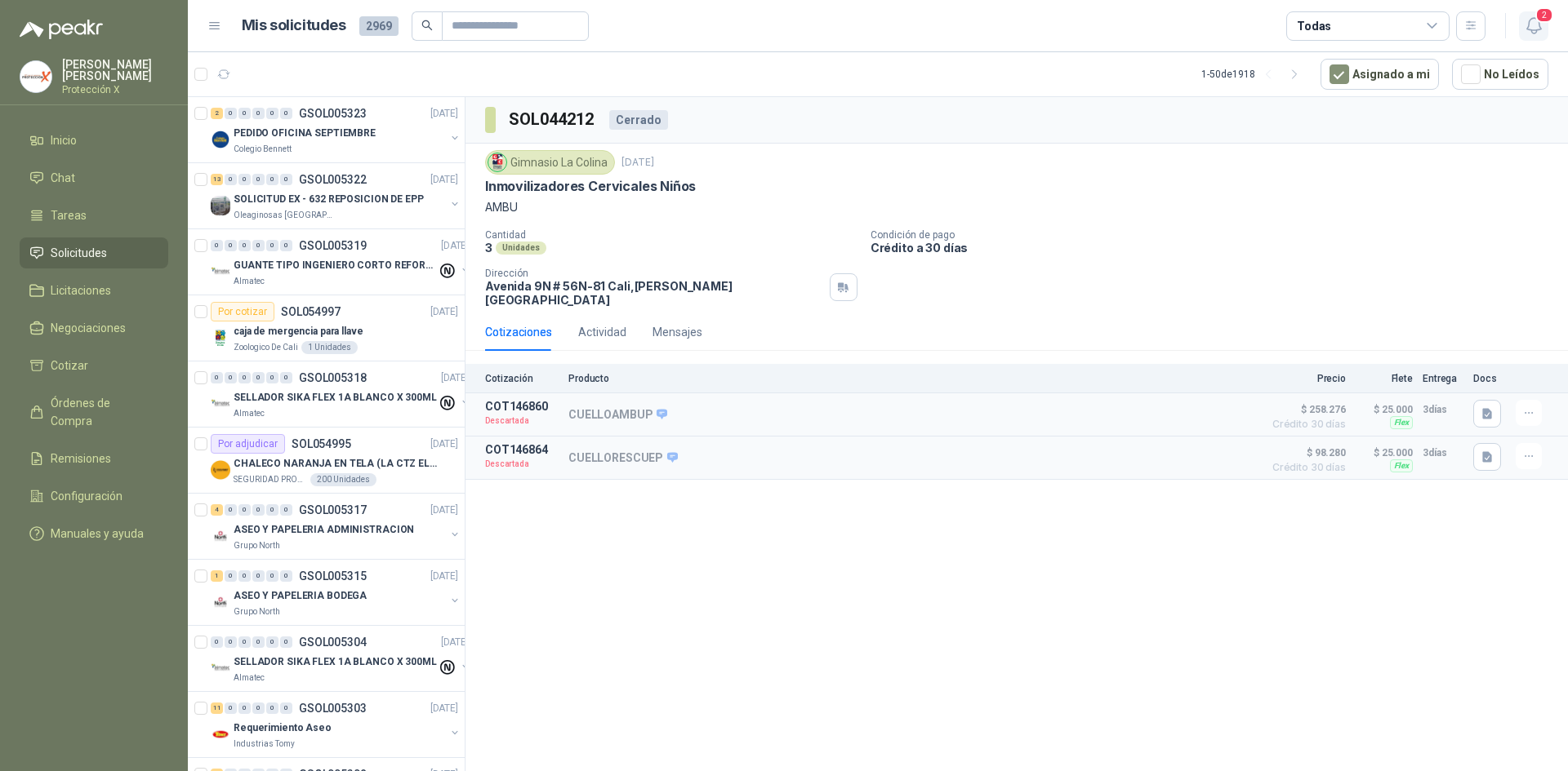
click at [1539, 17] on span "2" at bounding box center [1544, 16] width 17 height 16
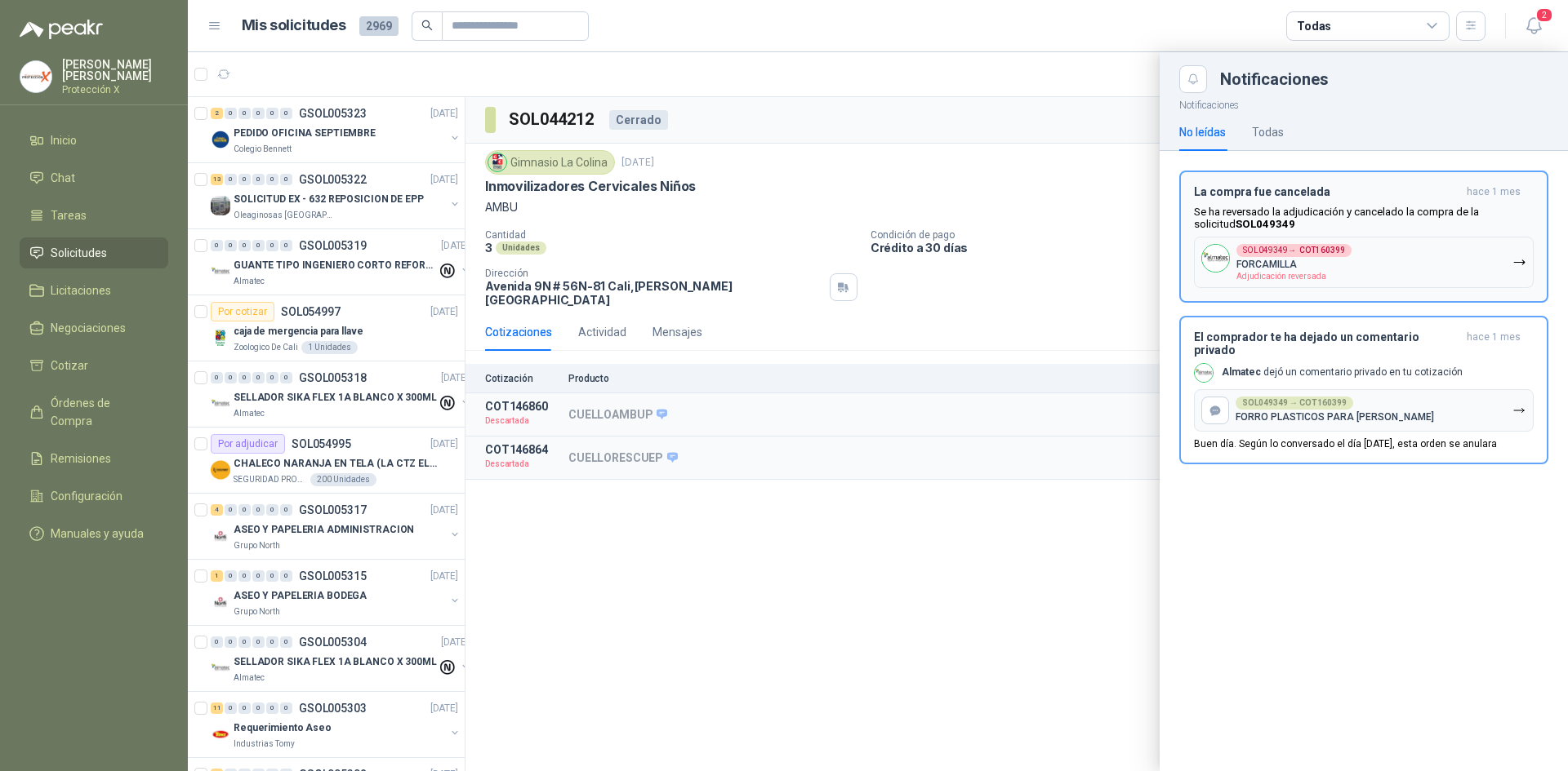
click at [1424, 208] on p "Se ha reversado la adjudicación y cancelado la compra de la solicitud SOL049349" at bounding box center [1364, 218] width 340 height 24
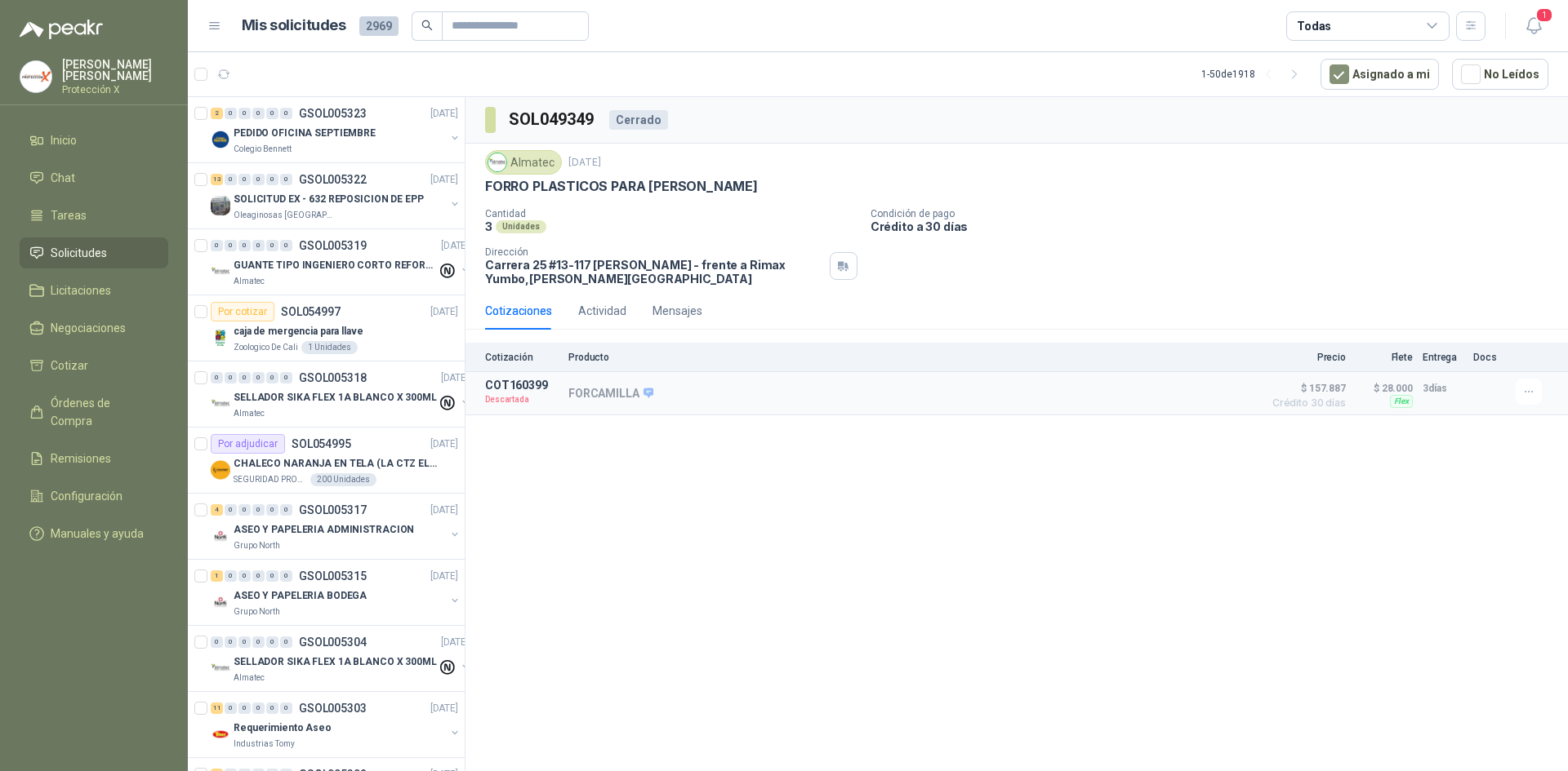
click at [1551, 6] on header "Mis solicitudes 2969 Todas 1" at bounding box center [877, 26] width 1381 height 52
click at [1547, 19] on span "1" at bounding box center [1544, 16] width 17 height 16
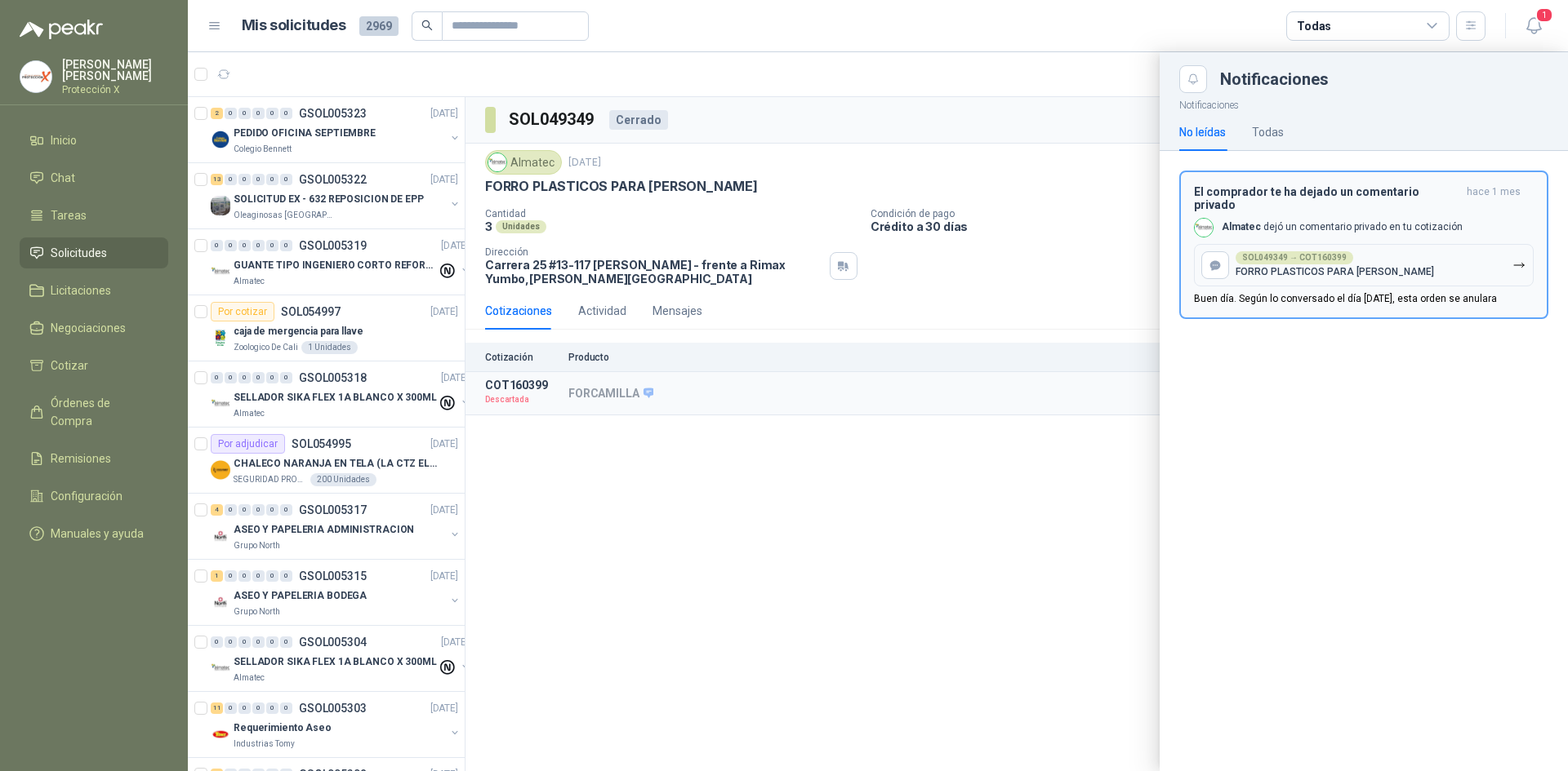
click at [1393, 189] on h3 "El comprador te ha dejado un comentario privado" at bounding box center [1327, 198] width 266 height 26
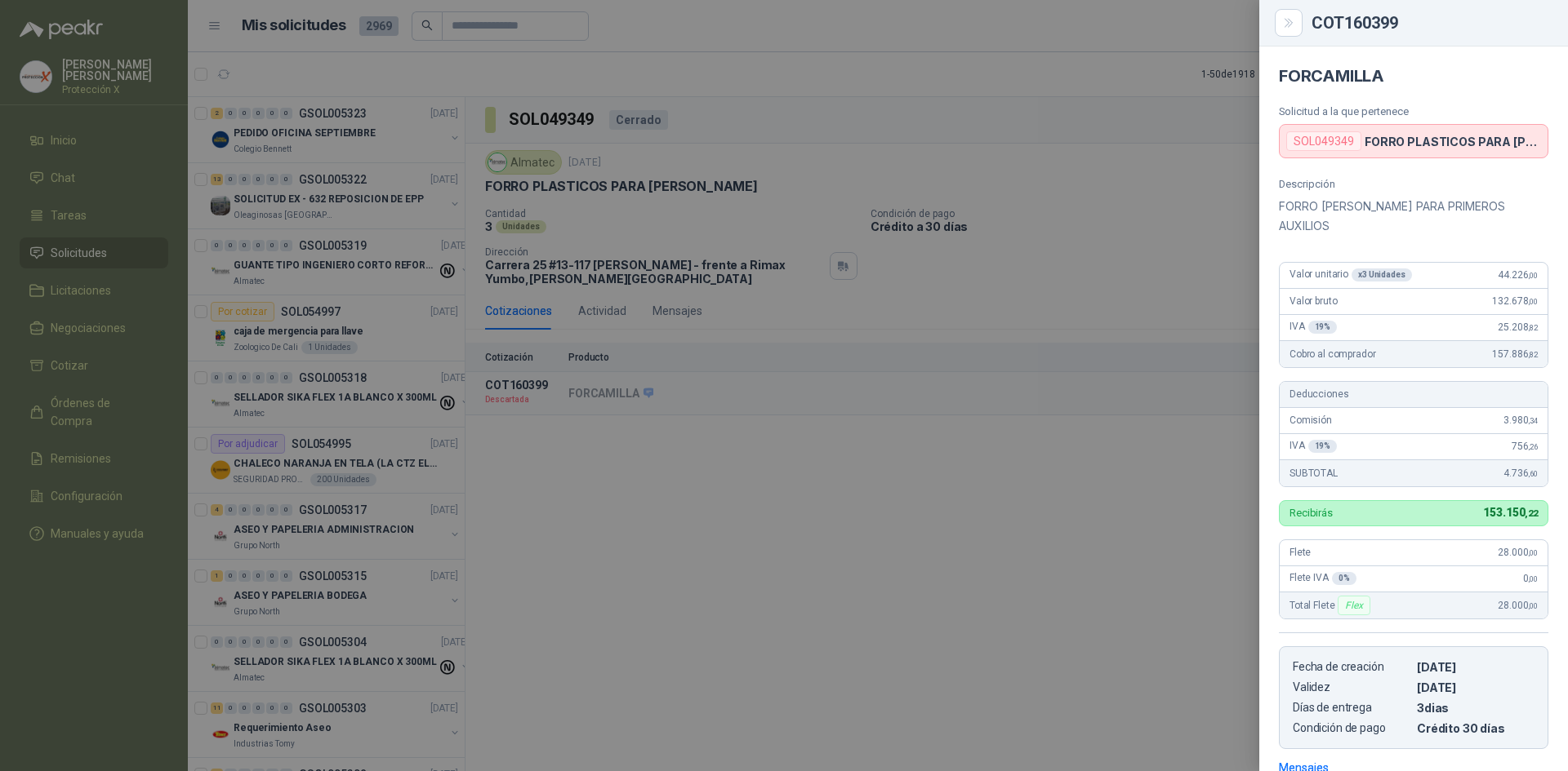
click at [915, 286] on div at bounding box center [784, 386] width 1568 height 771
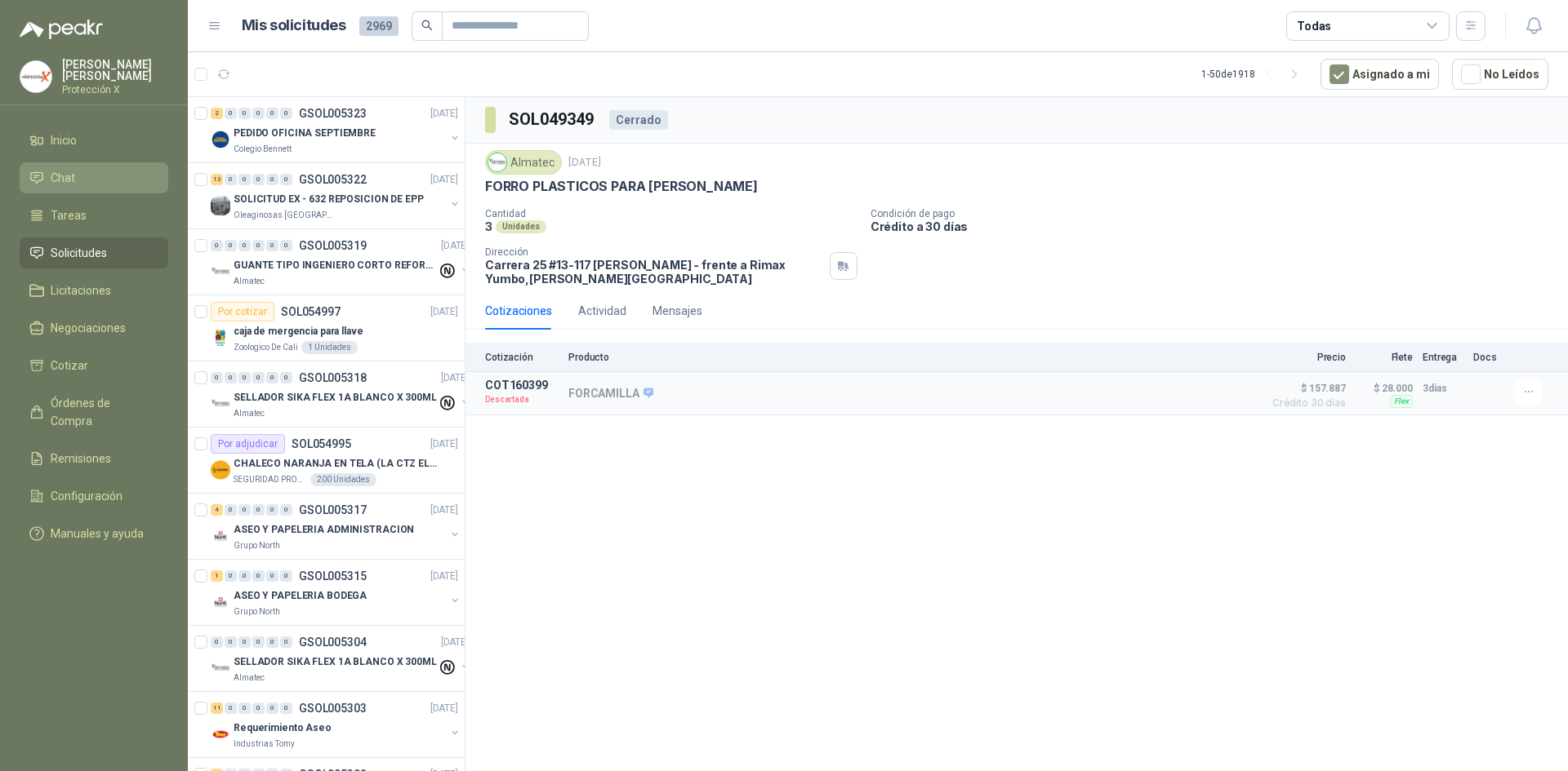
click at [82, 178] on li "Chat" at bounding box center [93, 178] width 129 height 17
click at [85, 202] on link "Tareas" at bounding box center [93, 216] width 149 height 31
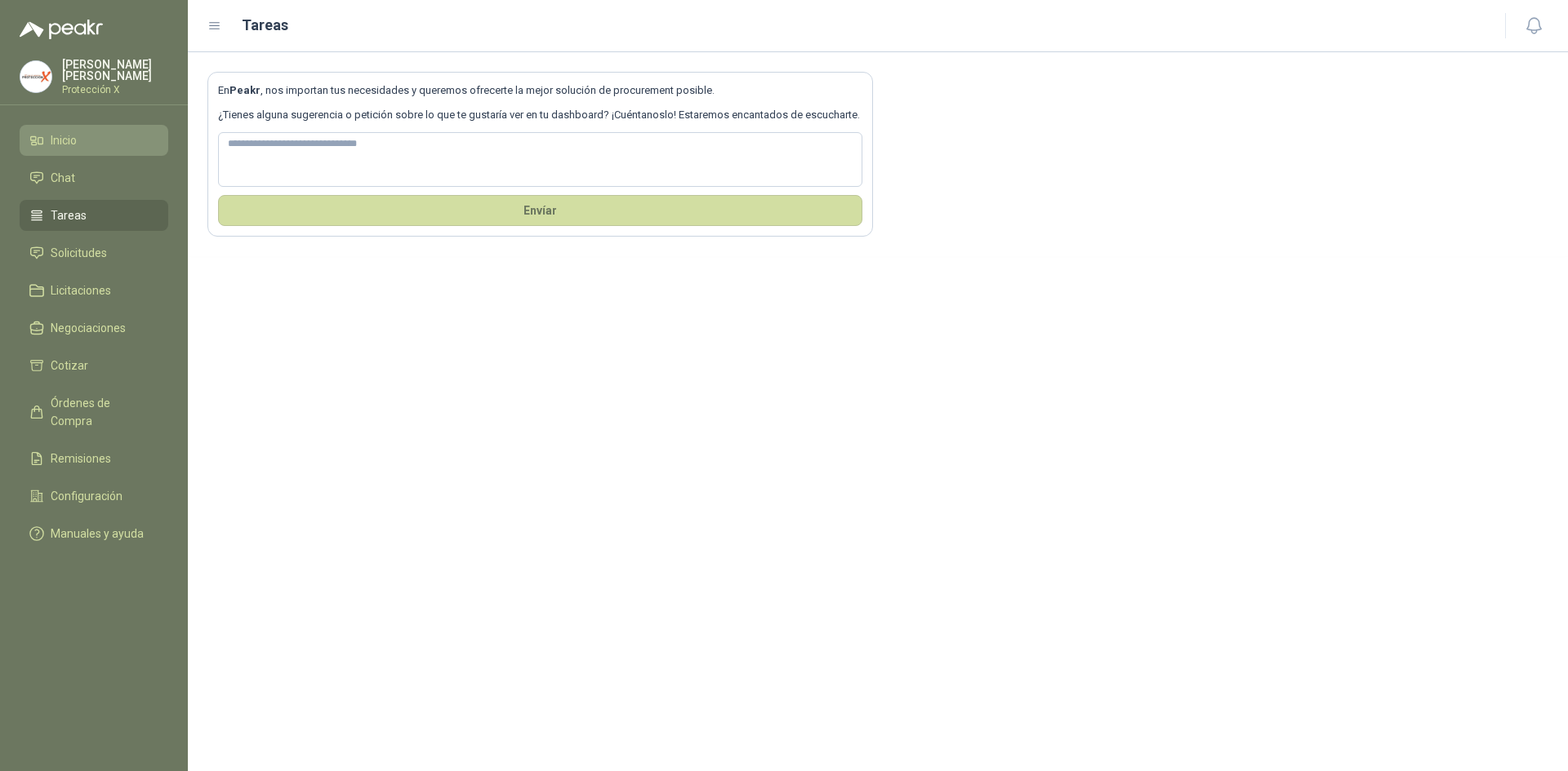
click at [80, 146] on li "Inicio" at bounding box center [93, 140] width 129 height 17
